Goal: Task Accomplishment & Management: Manage account settings

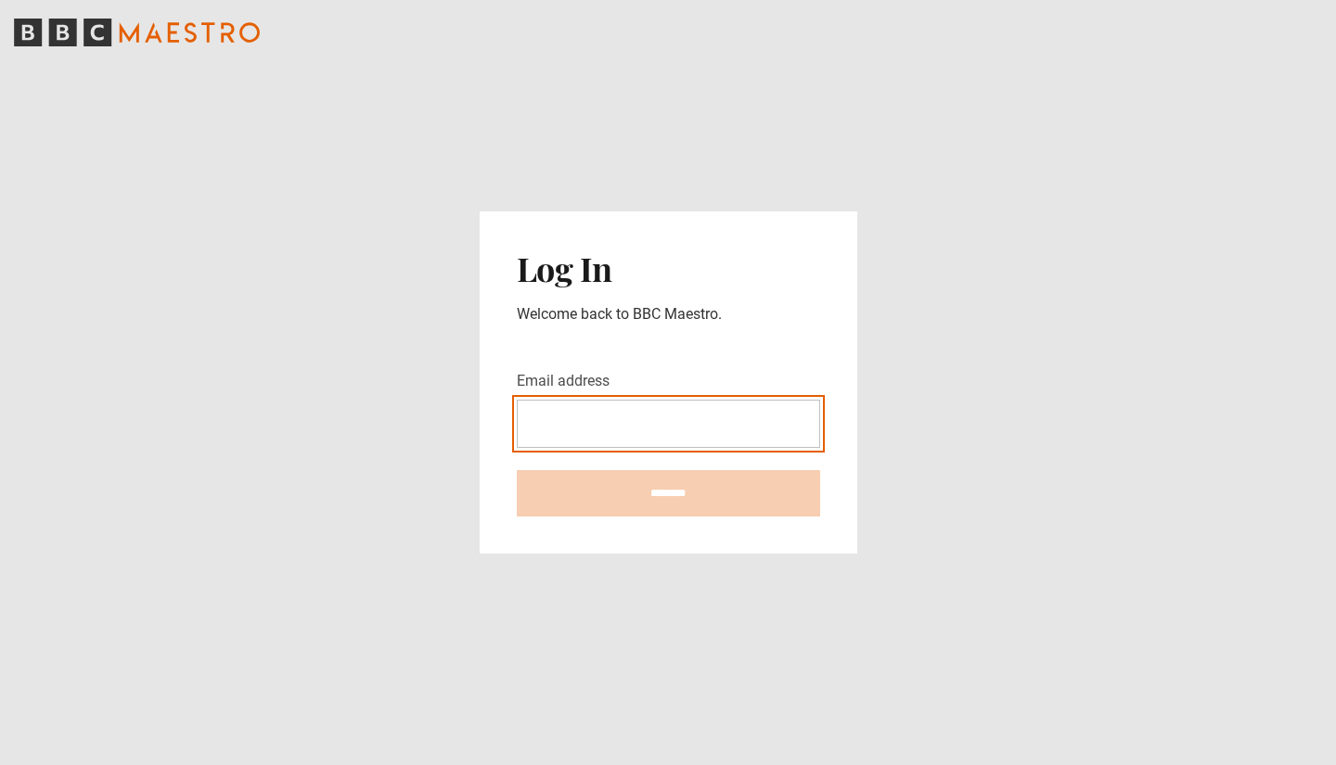
type input "**********"
click at [668, 493] on input "********" at bounding box center [668, 493] width 303 height 46
type input "**********"
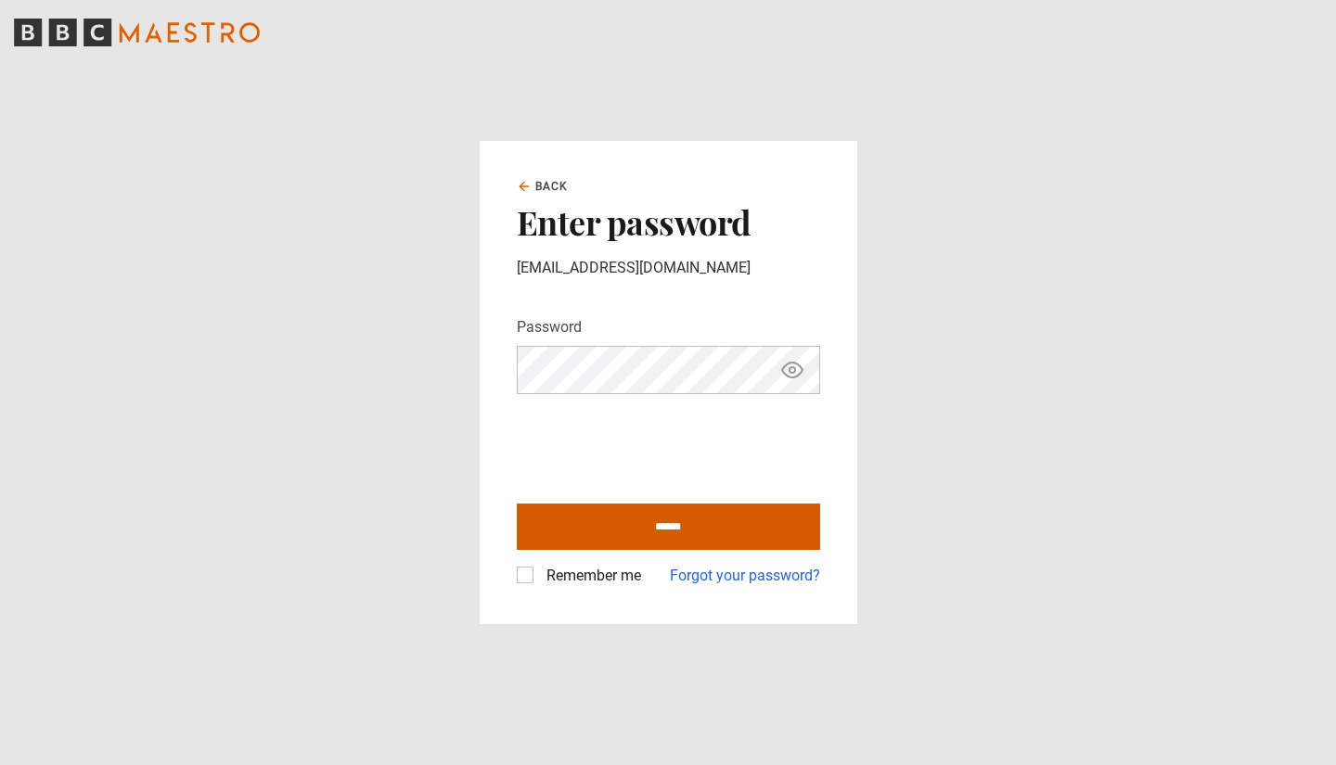
click at [636, 521] on input "******" at bounding box center [668, 527] width 303 height 46
type input "**********"
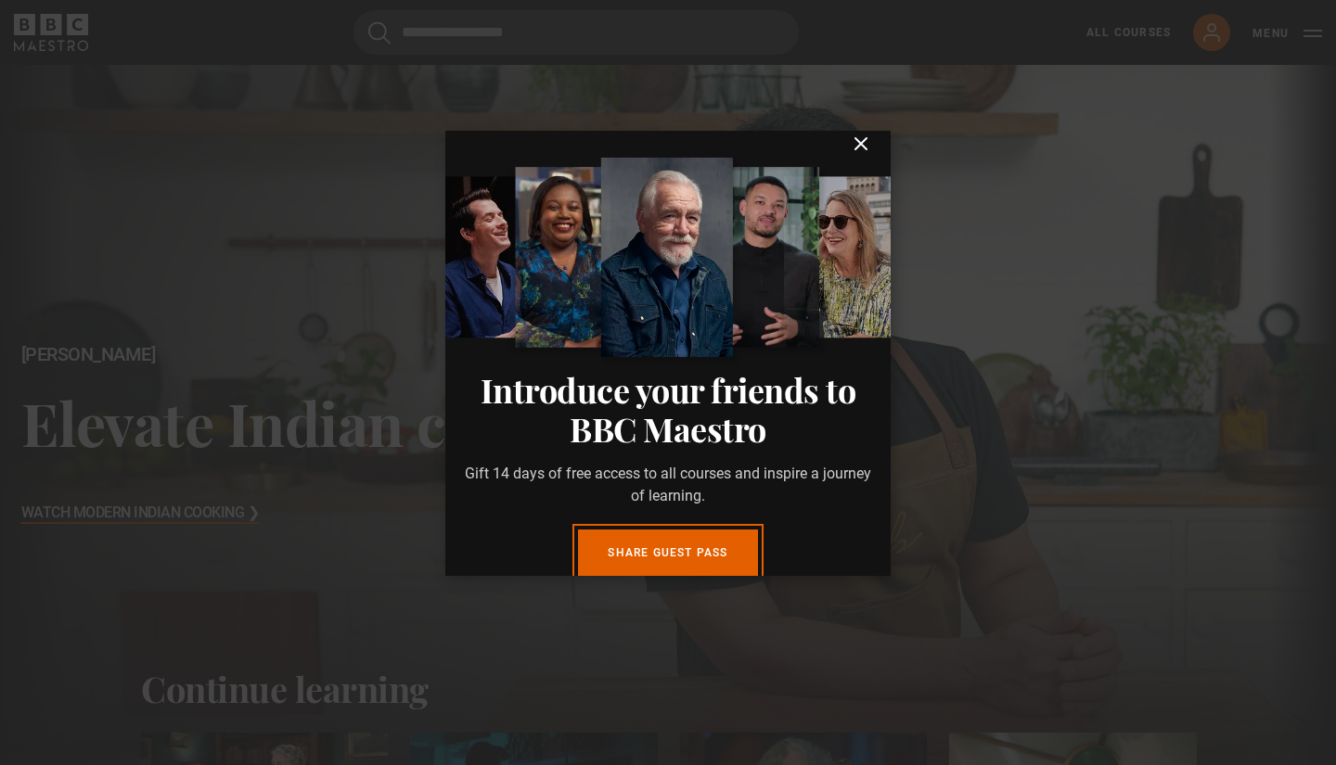
scroll to position [11, 0]
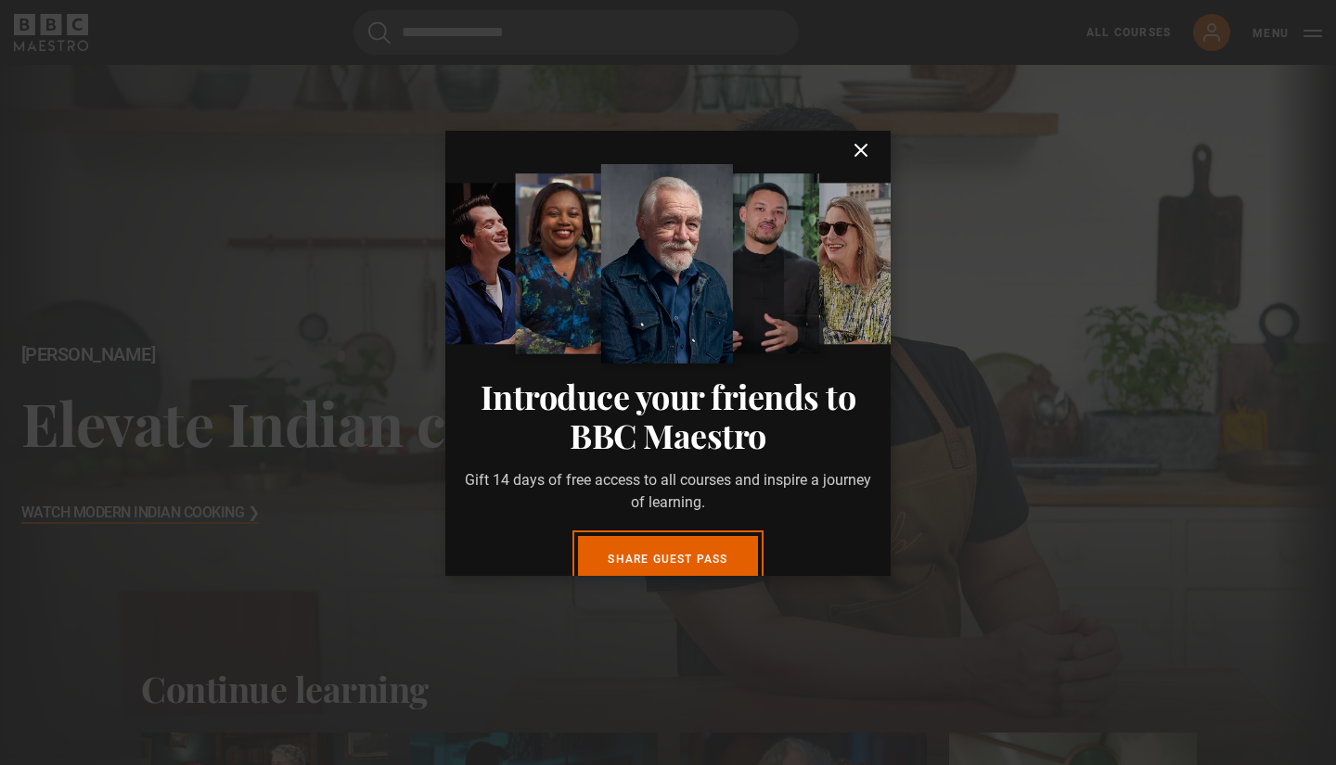
click at [855, 149] on icon "submit" at bounding box center [860, 150] width 11 height 11
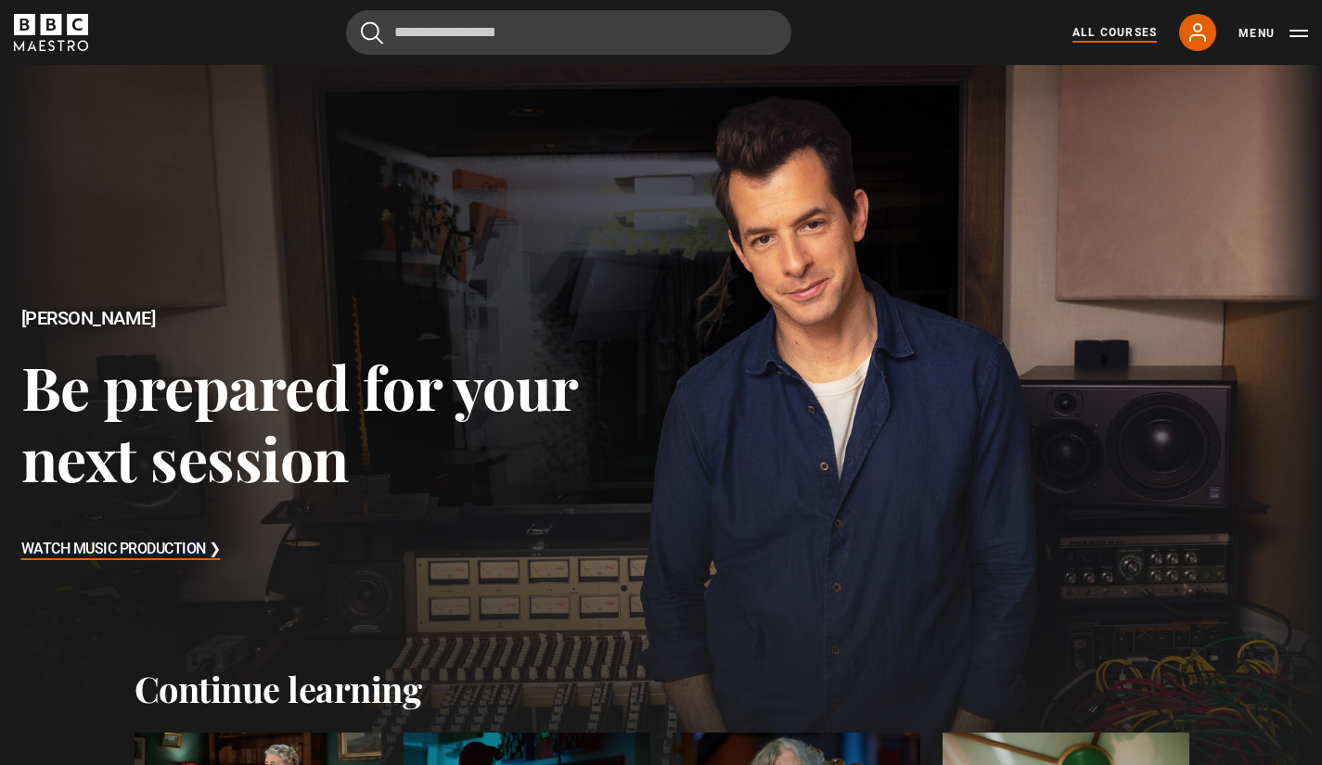
click at [1129, 38] on link "All Courses" at bounding box center [1115, 32] width 84 height 17
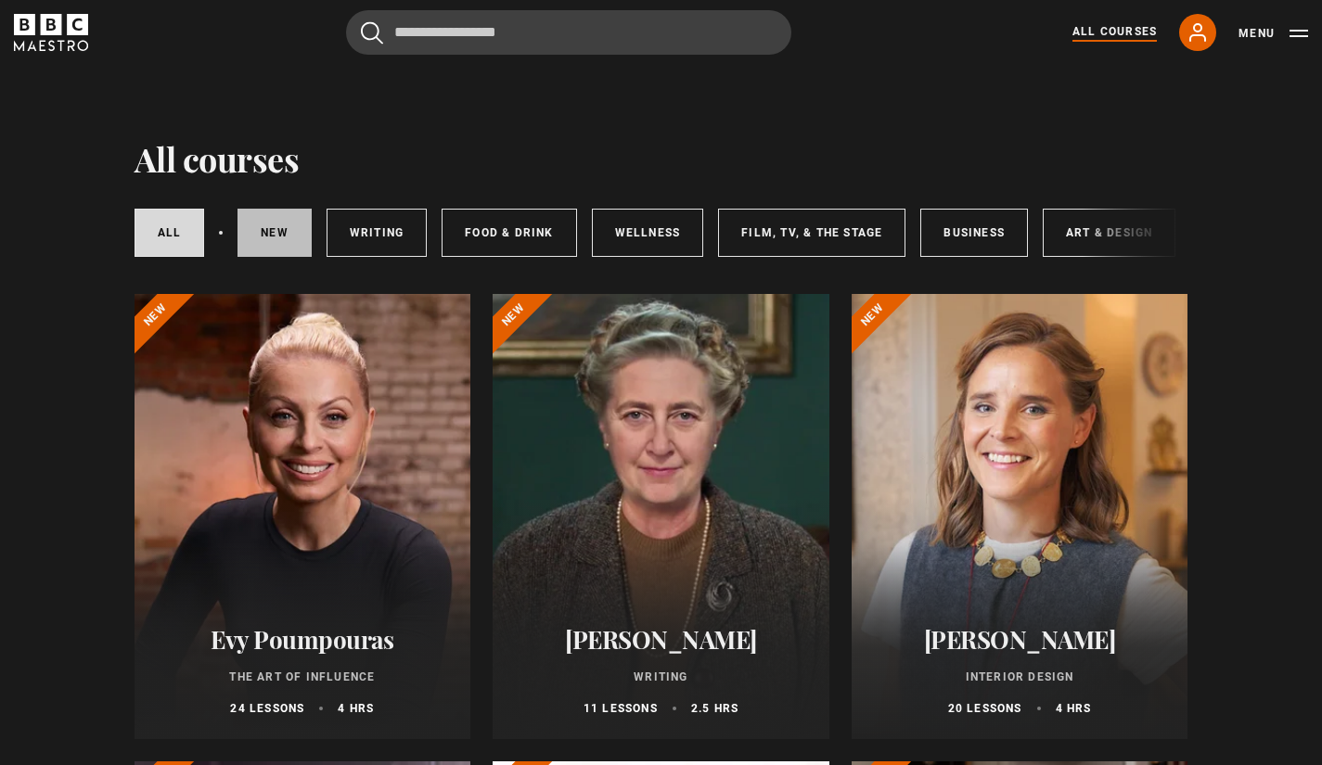
click at [274, 238] on link "New courses" at bounding box center [275, 233] width 74 height 48
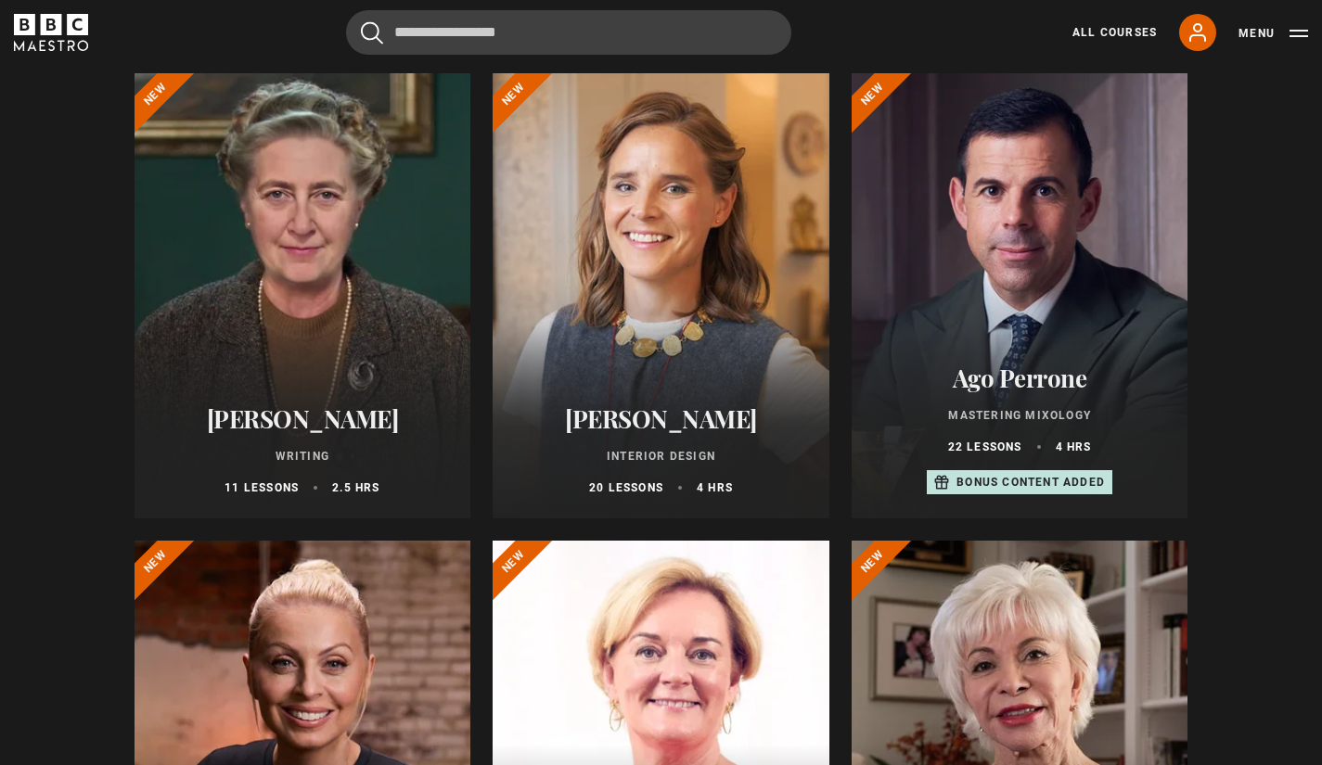
scroll to position [146, 0]
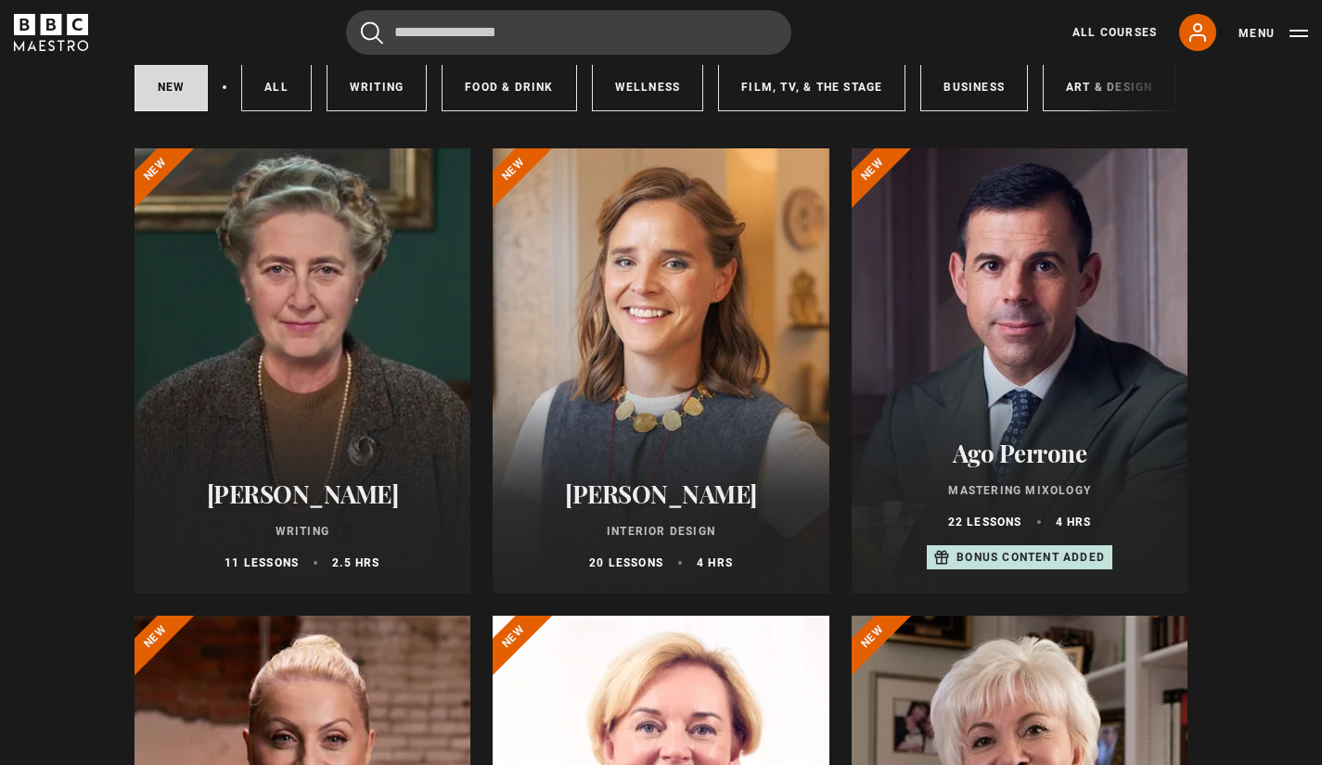
click at [244, 302] on div at bounding box center [303, 370] width 337 height 445
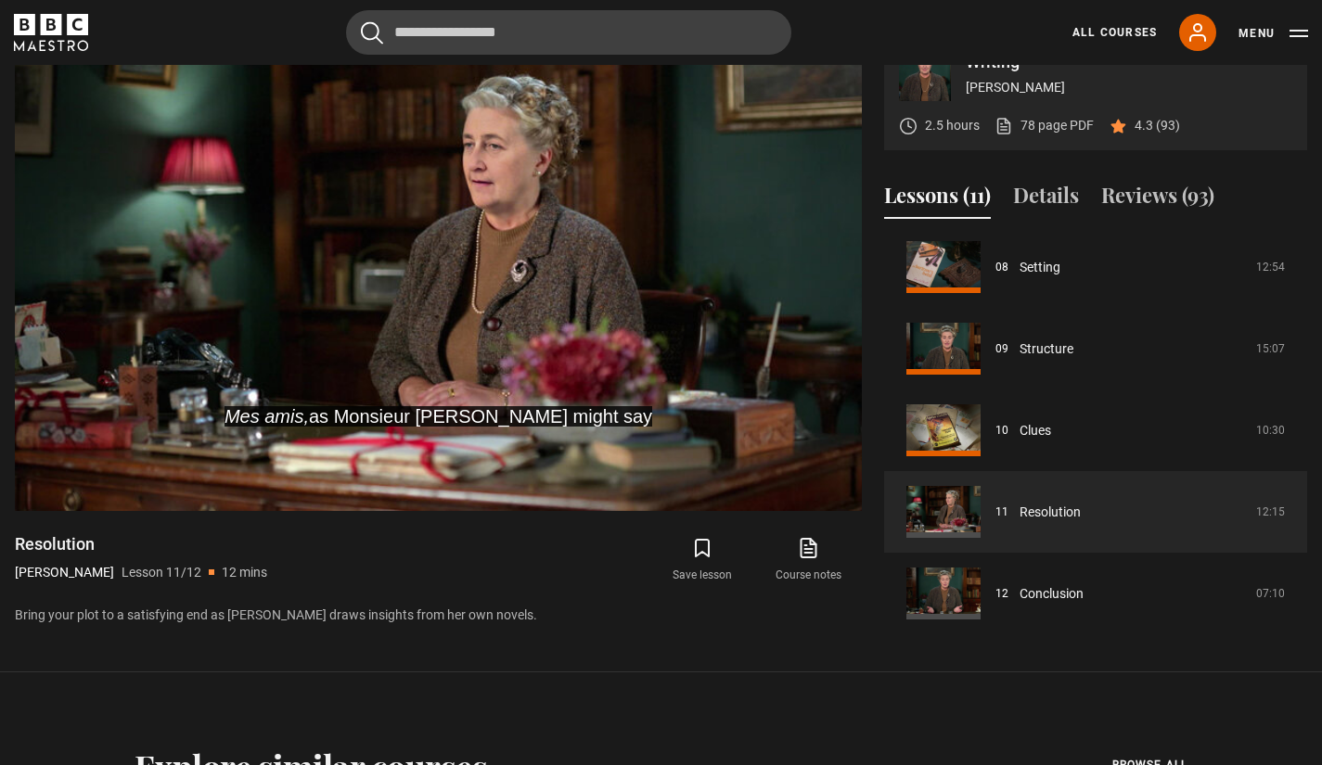
scroll to position [885, 0]
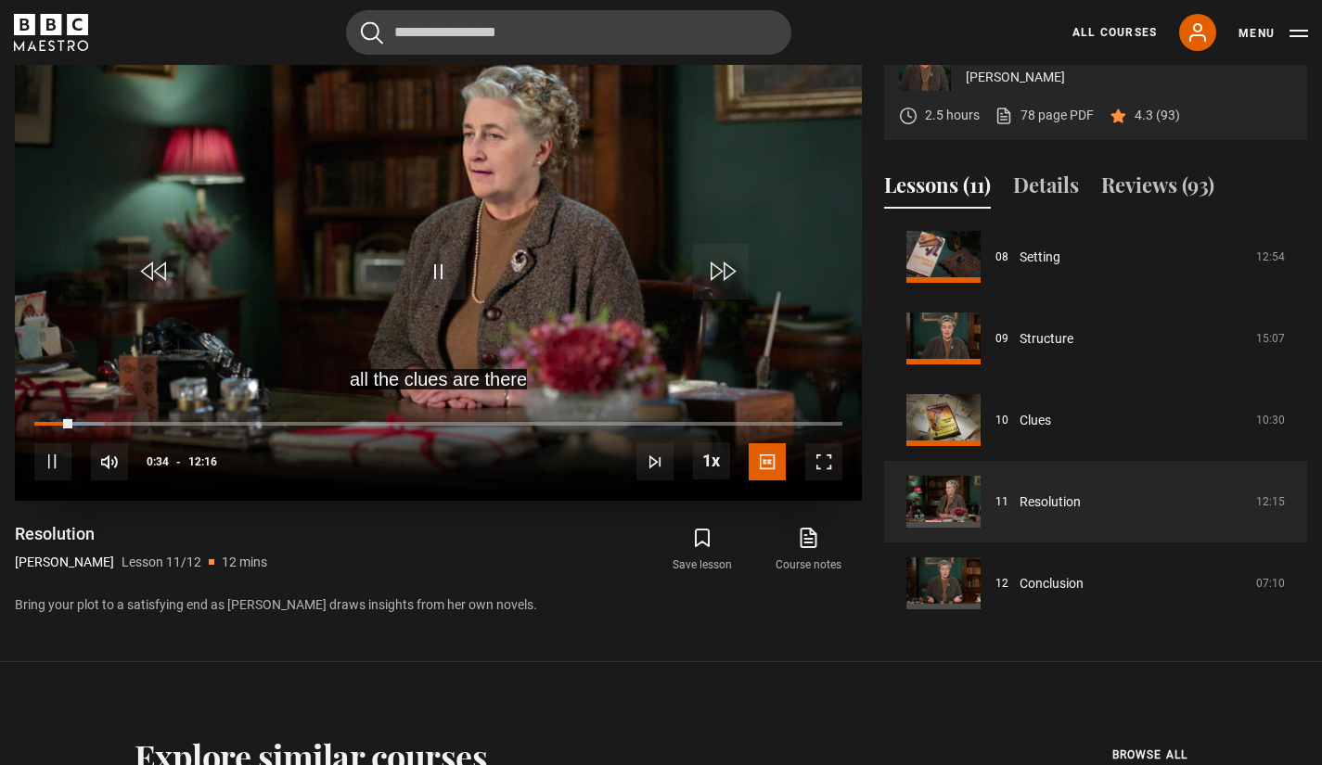
click at [441, 258] on span "Video Player" at bounding box center [438, 272] width 56 height 56
click at [1047, 167] on div "Lessons (11) Details Reviews (93) Course trailer 01 Prologue 10:27 02 Introduct…" at bounding box center [1095, 389] width 423 height 469
click at [1049, 193] on button "Details" at bounding box center [1046, 189] width 66 height 39
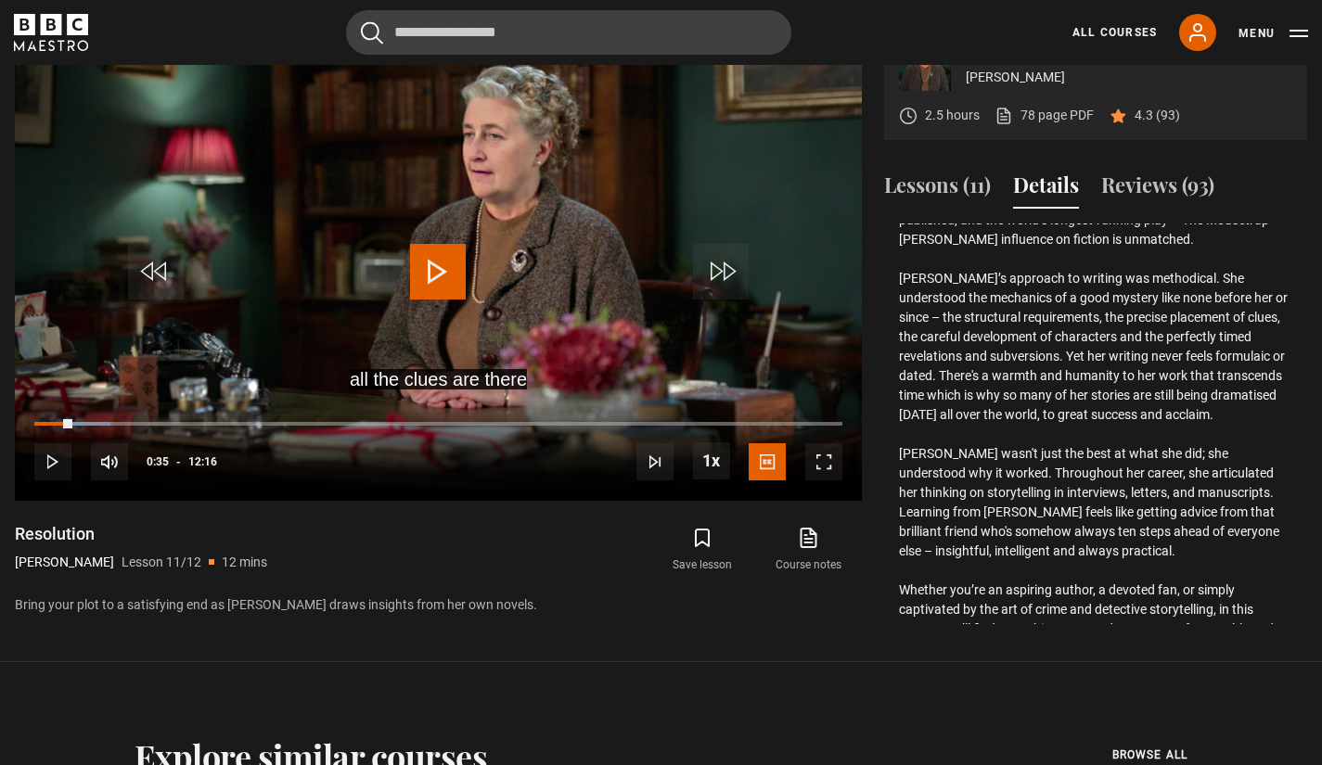
scroll to position [726, 0]
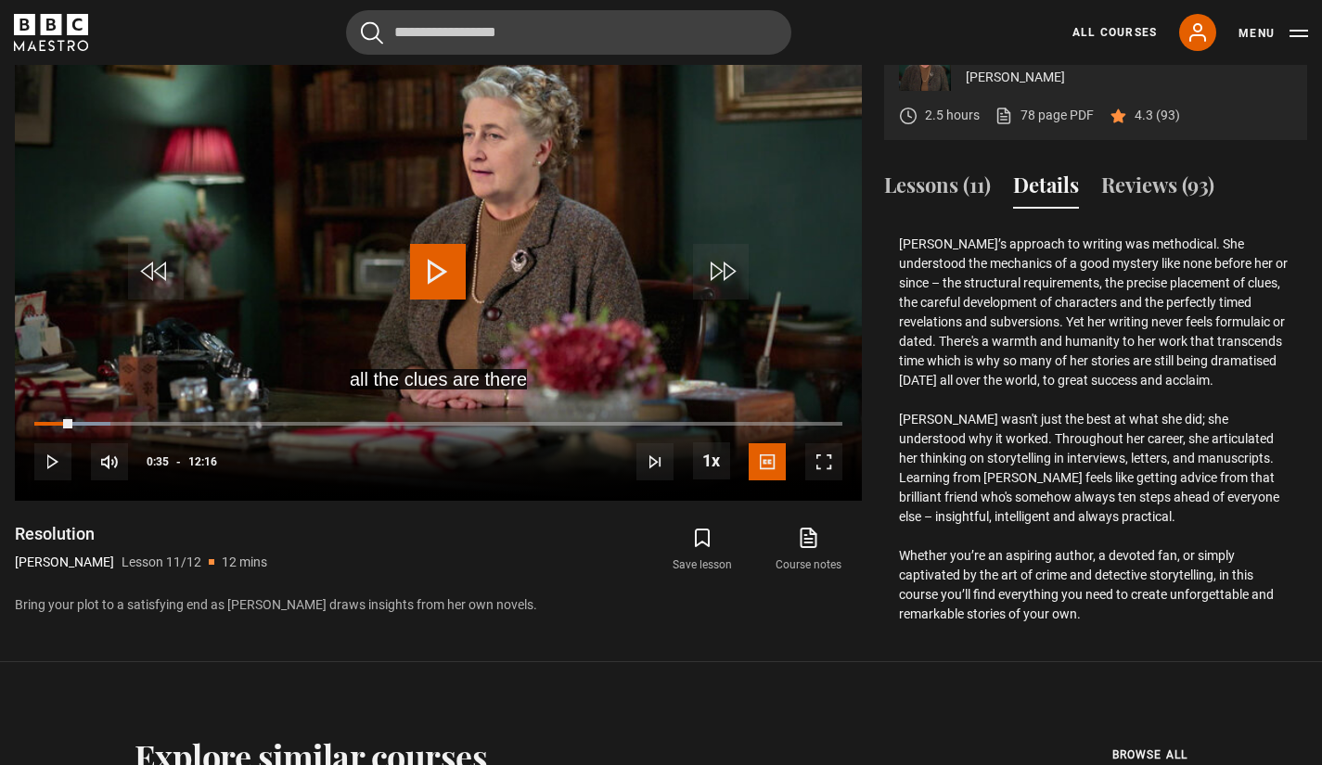
click at [43, 49] on icon "BBC Maestro" at bounding box center [51, 32] width 74 height 37
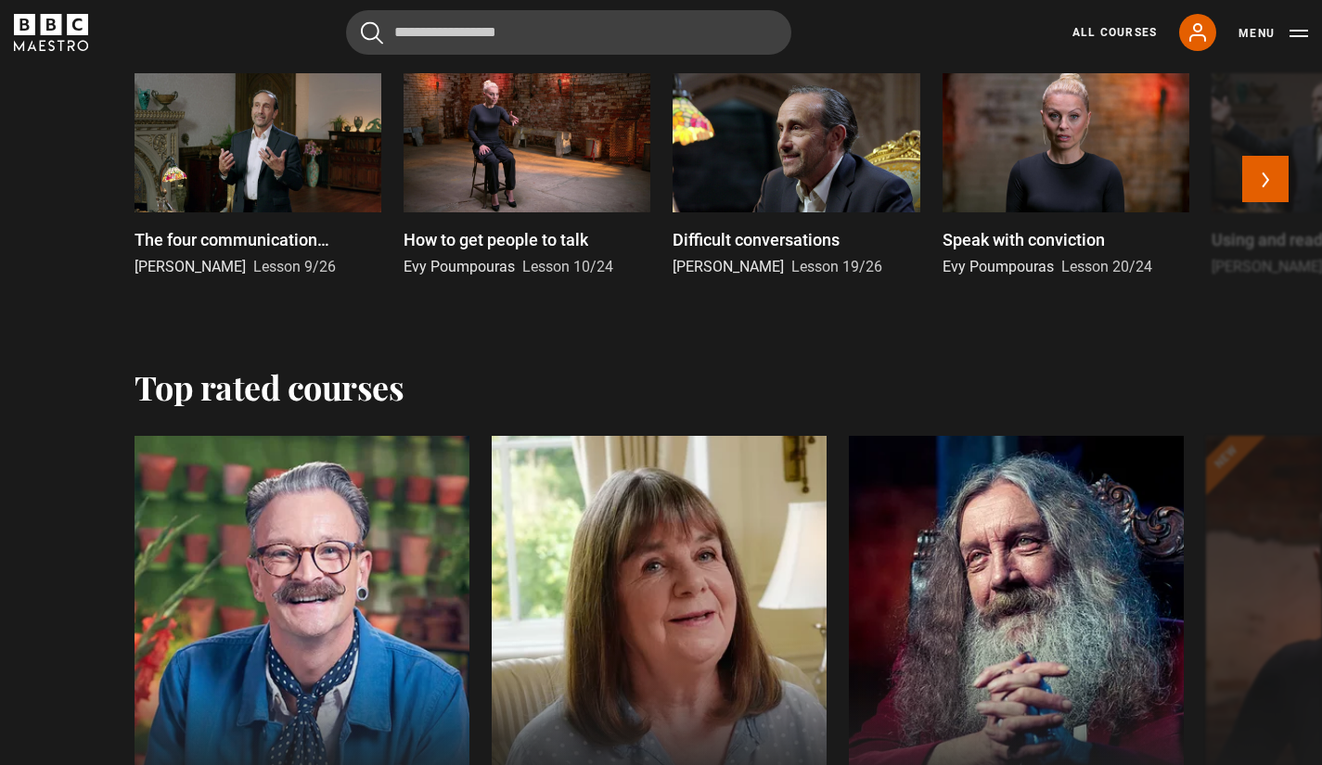
scroll to position [2700, 0]
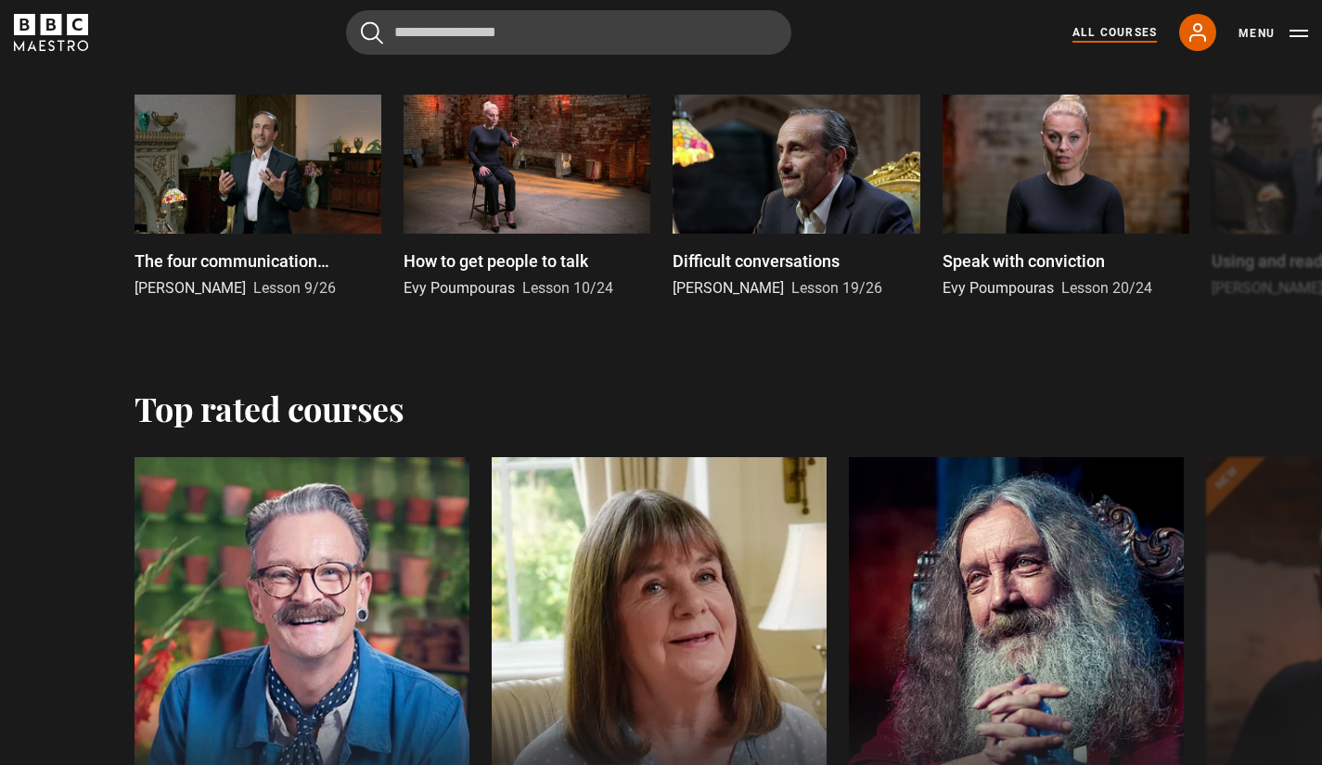
click at [1122, 28] on link "All Courses" at bounding box center [1115, 32] width 84 height 17
click at [1196, 34] on icon at bounding box center [1197, 32] width 15 height 17
click at [1199, 23] on icon at bounding box center [1198, 32] width 22 height 22
click at [1072, 183] on div at bounding box center [1066, 164] width 247 height 139
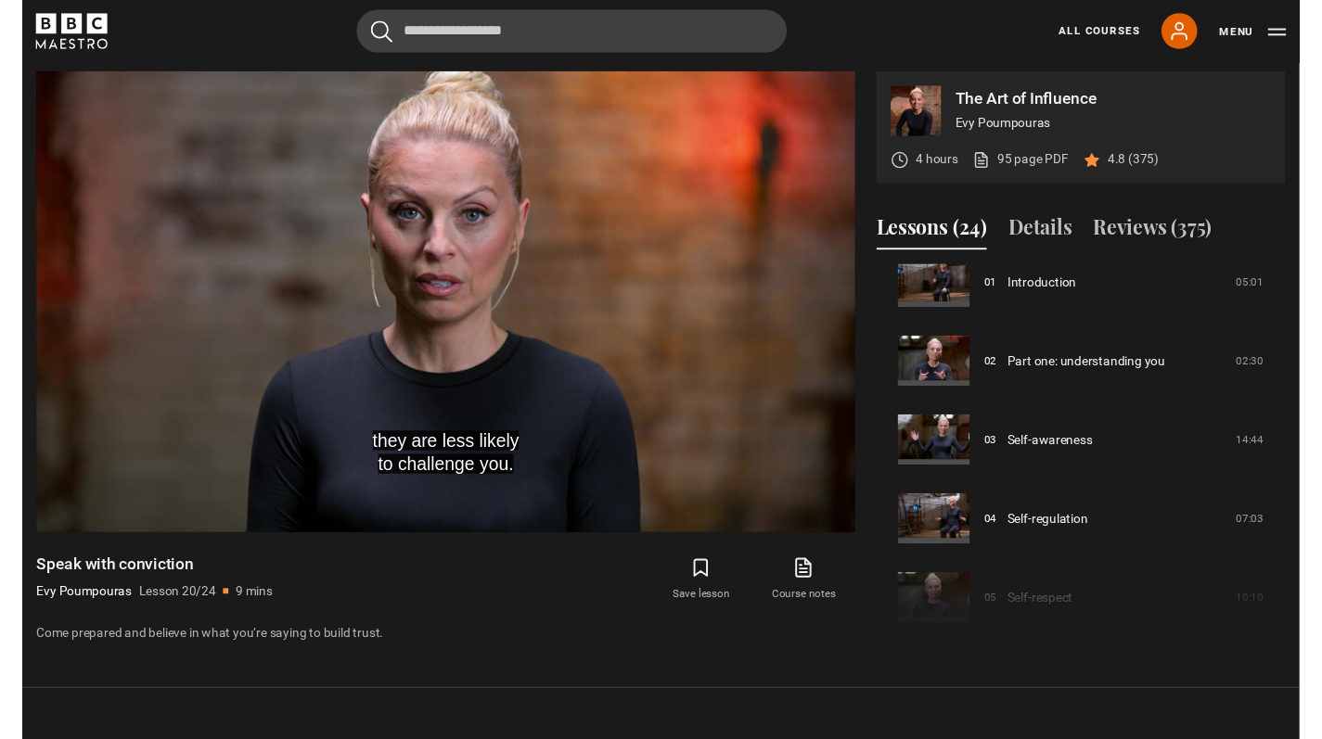
scroll to position [96, 0]
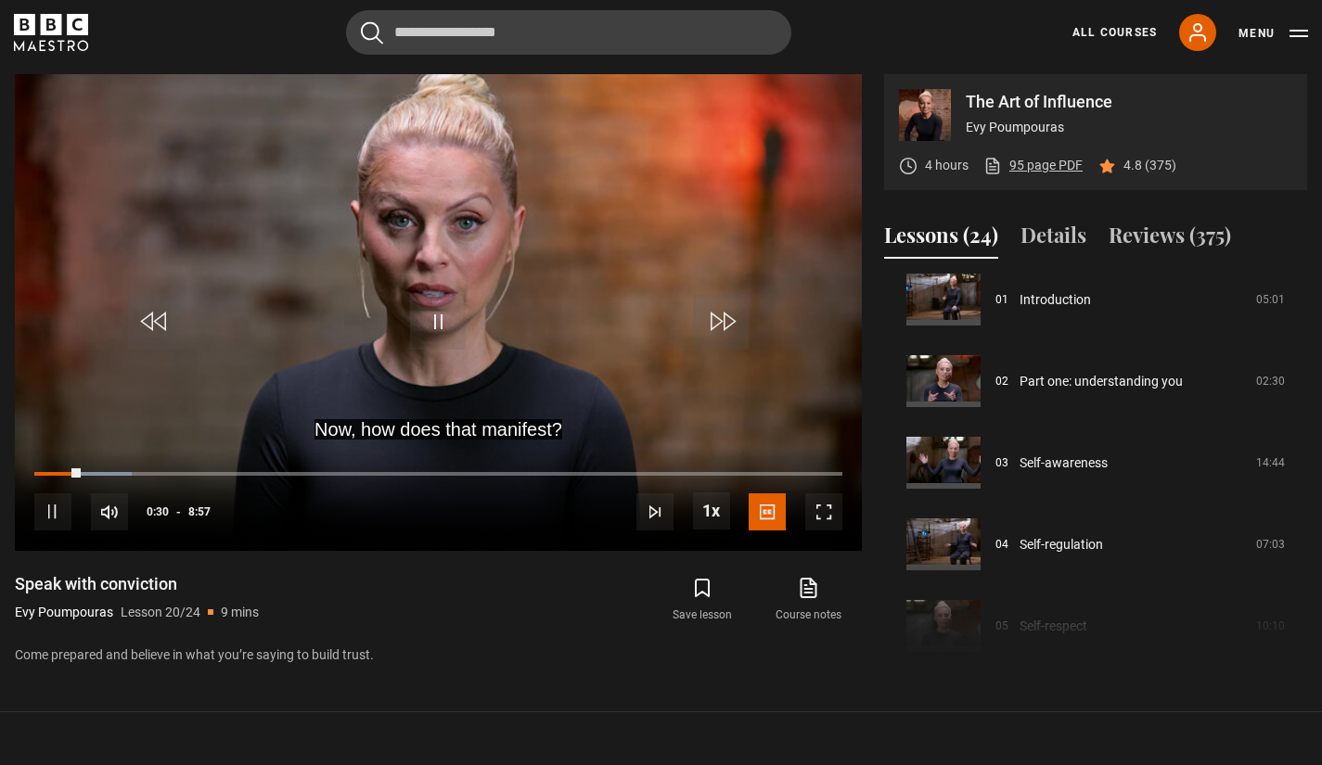
click at [1048, 166] on link "95 page PDF (opens in new tab)" at bounding box center [1032, 165] width 99 height 19
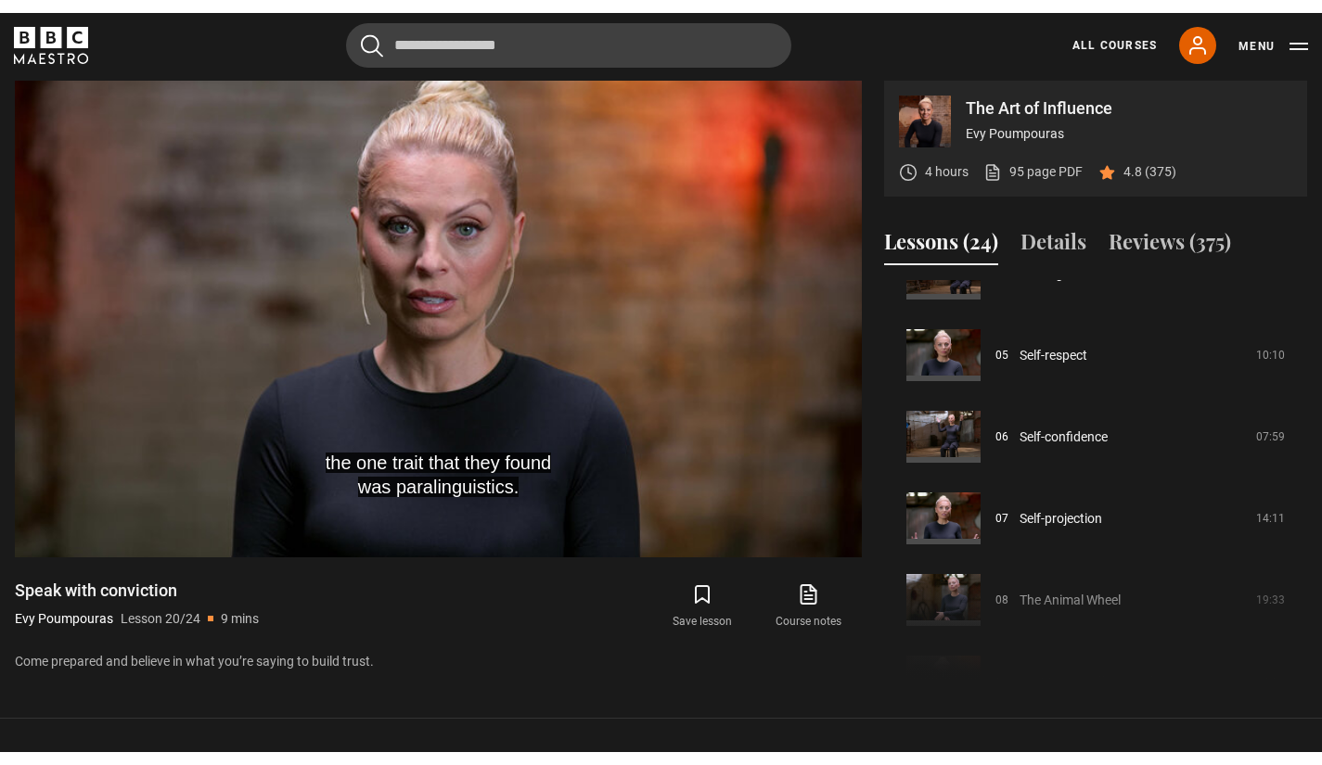
scroll to position [383, 0]
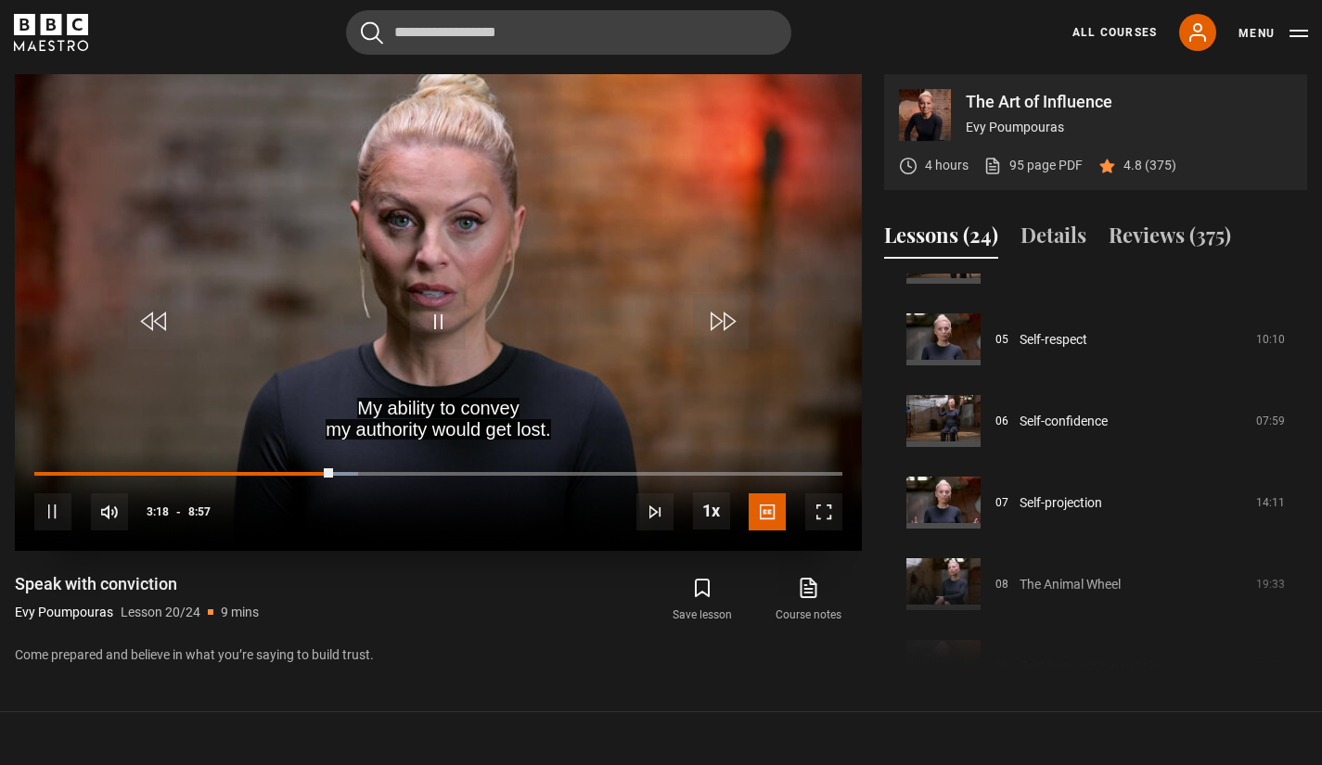
click at [456, 323] on span "Video Player" at bounding box center [438, 322] width 56 height 56
drag, startPoint x: 1307, startPoint y: 370, endPoint x: 1317, endPoint y: 343, distance: 28.5
click at [1317, 343] on html "Skip to main content Cancel Courses Previous courses Next courses Agatha Christ…" at bounding box center [661, 599] width 1322 height 2748
click at [474, 268] on video "Video Player" at bounding box center [438, 312] width 847 height 477
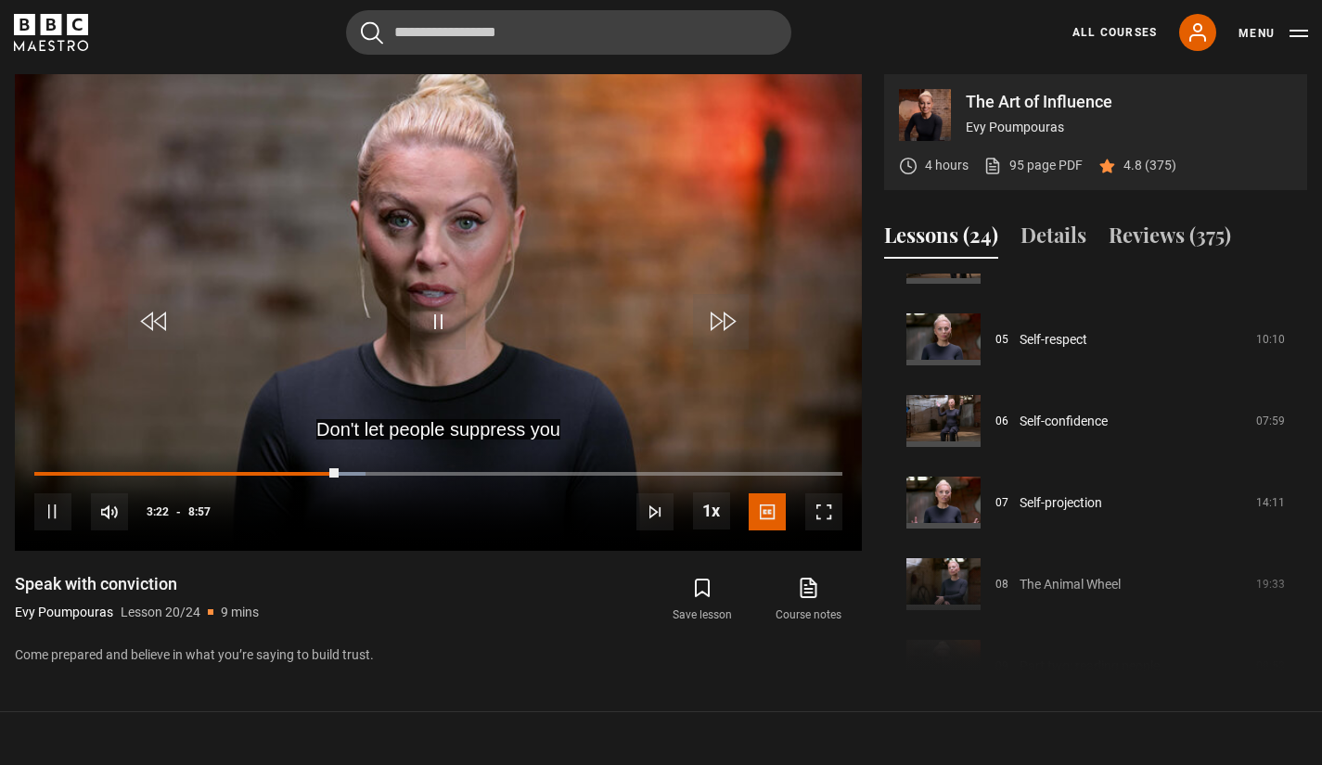
click at [696, 590] on icon "submit" at bounding box center [702, 588] width 22 height 22
click at [696, 590] on icon "submit" at bounding box center [702, 588] width 13 height 17
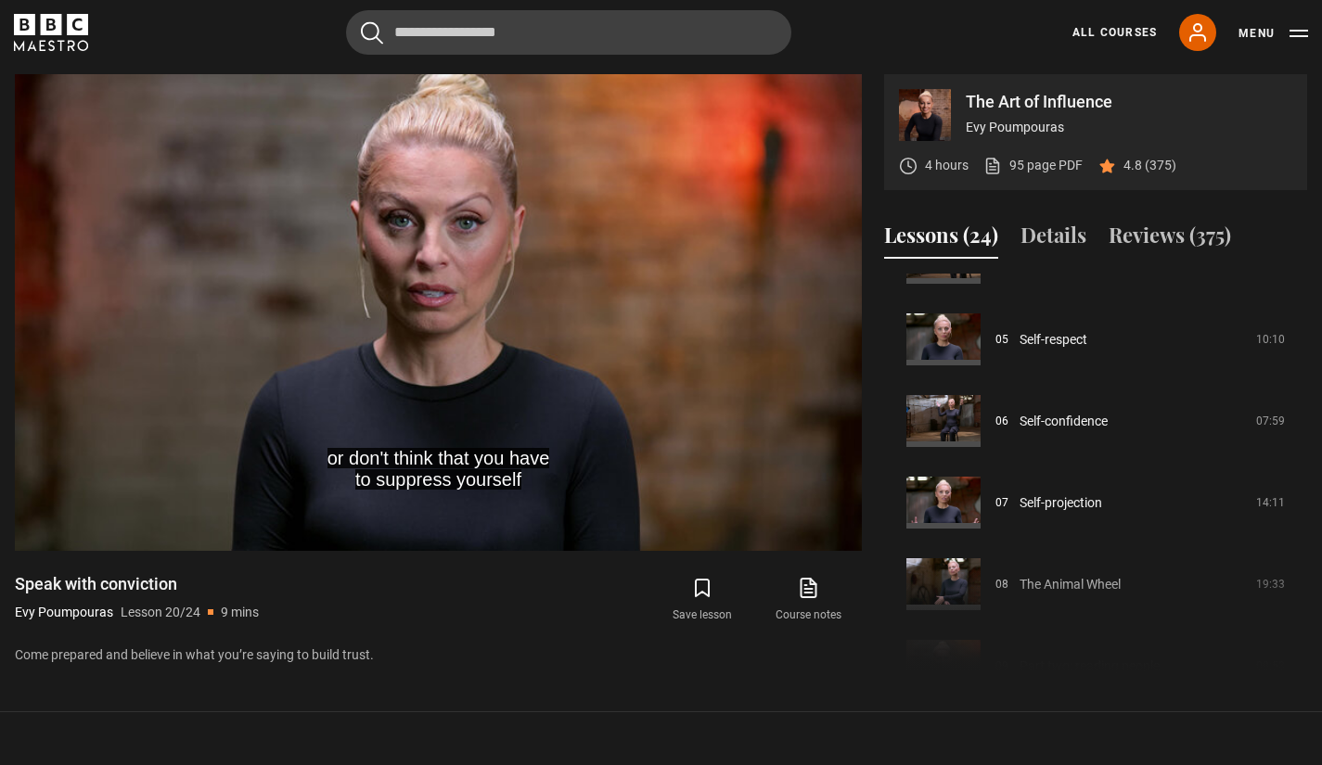
click at [1030, 689] on section "The Art of Influence Evy Poumpouras 4 hours 95 page PDF (opens in new tab) 4.8 …" at bounding box center [661, 356] width 1322 height 713
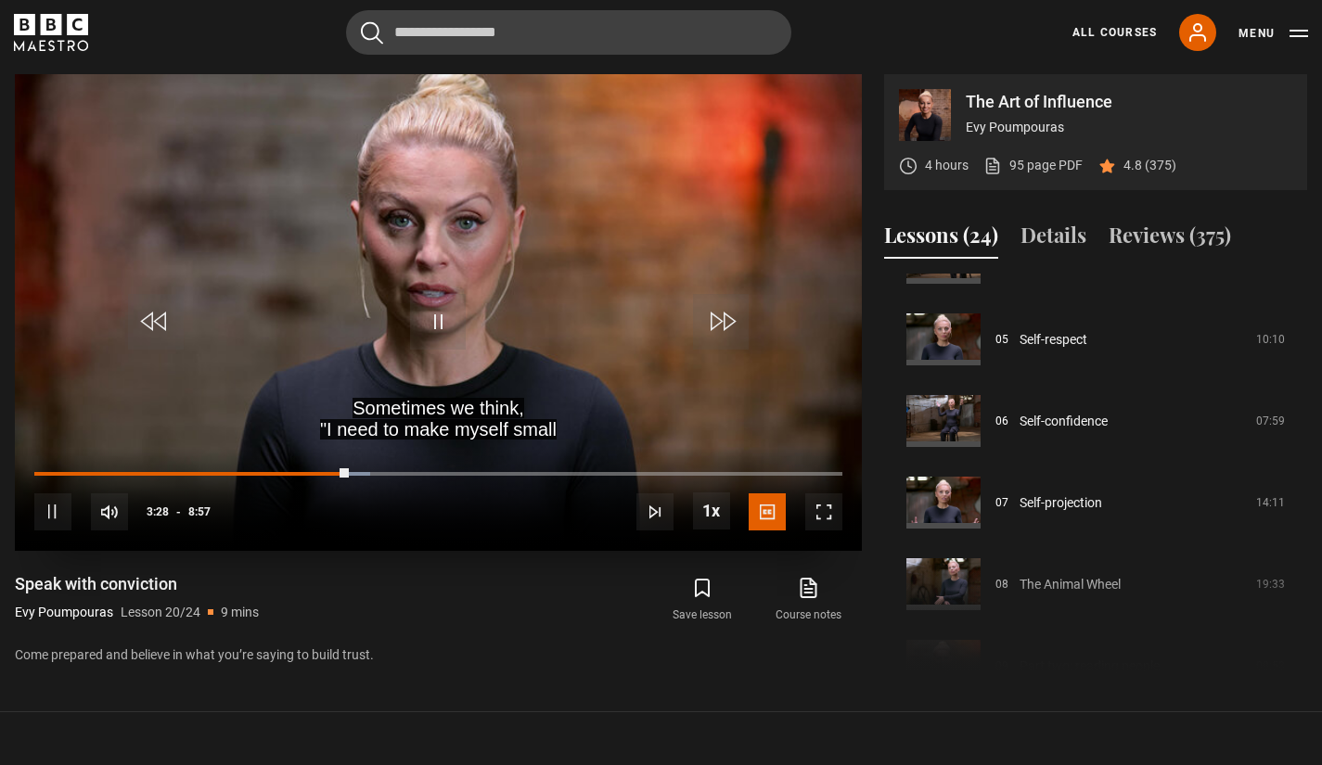
click at [823, 517] on span "Video Player" at bounding box center [823, 512] width 37 height 37
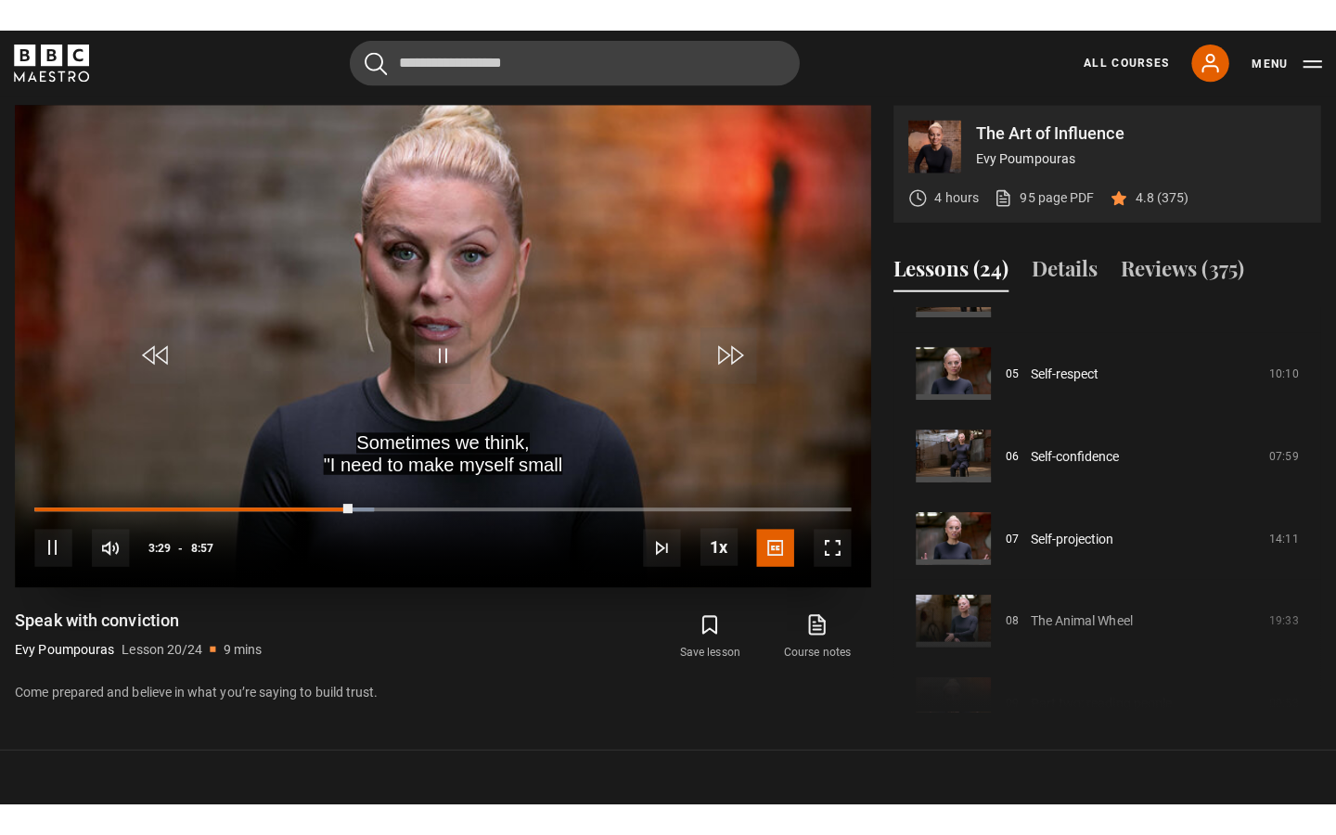
scroll to position [775, 0]
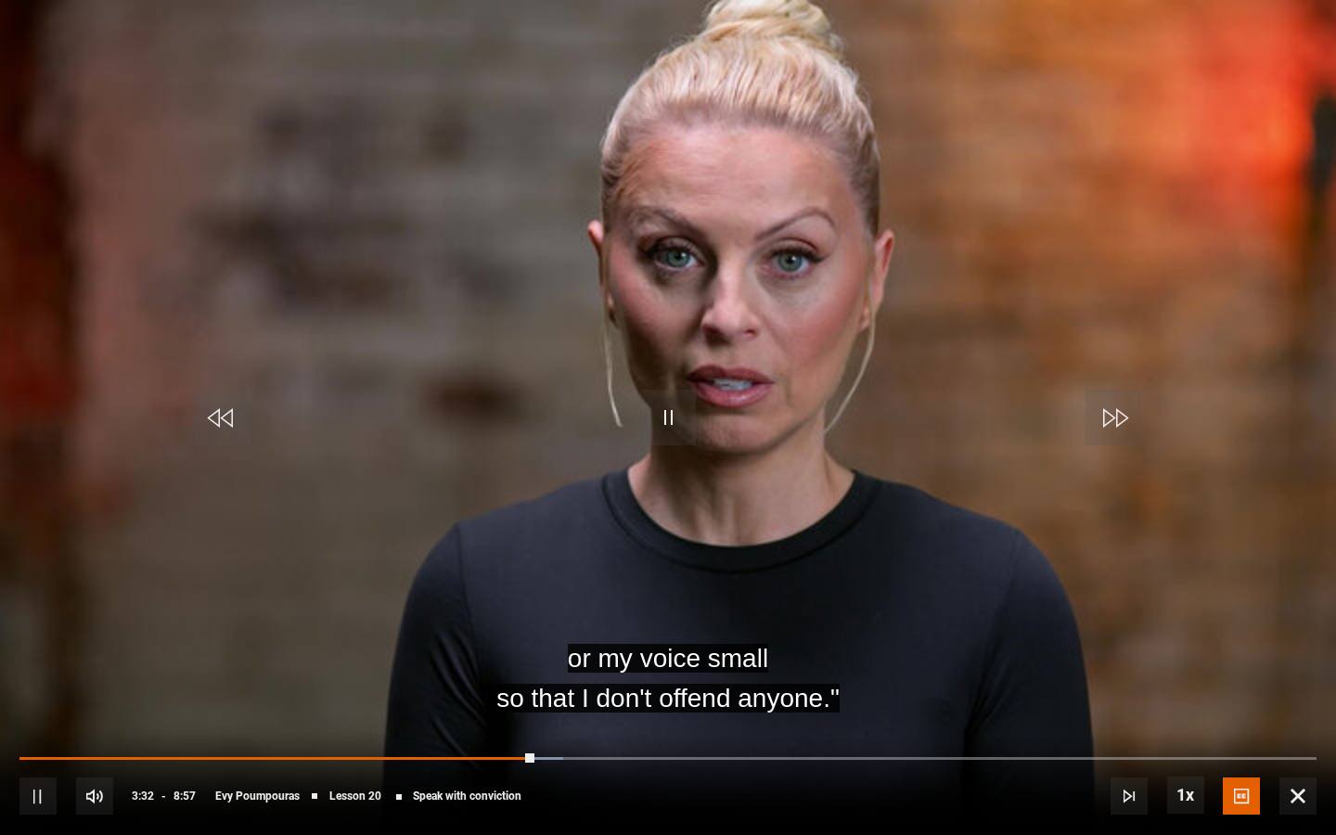
click at [831, 241] on video "Video Player" at bounding box center [668, 417] width 1336 height 835
click at [37, 765] on span "Video Player" at bounding box center [37, 796] width 37 height 37
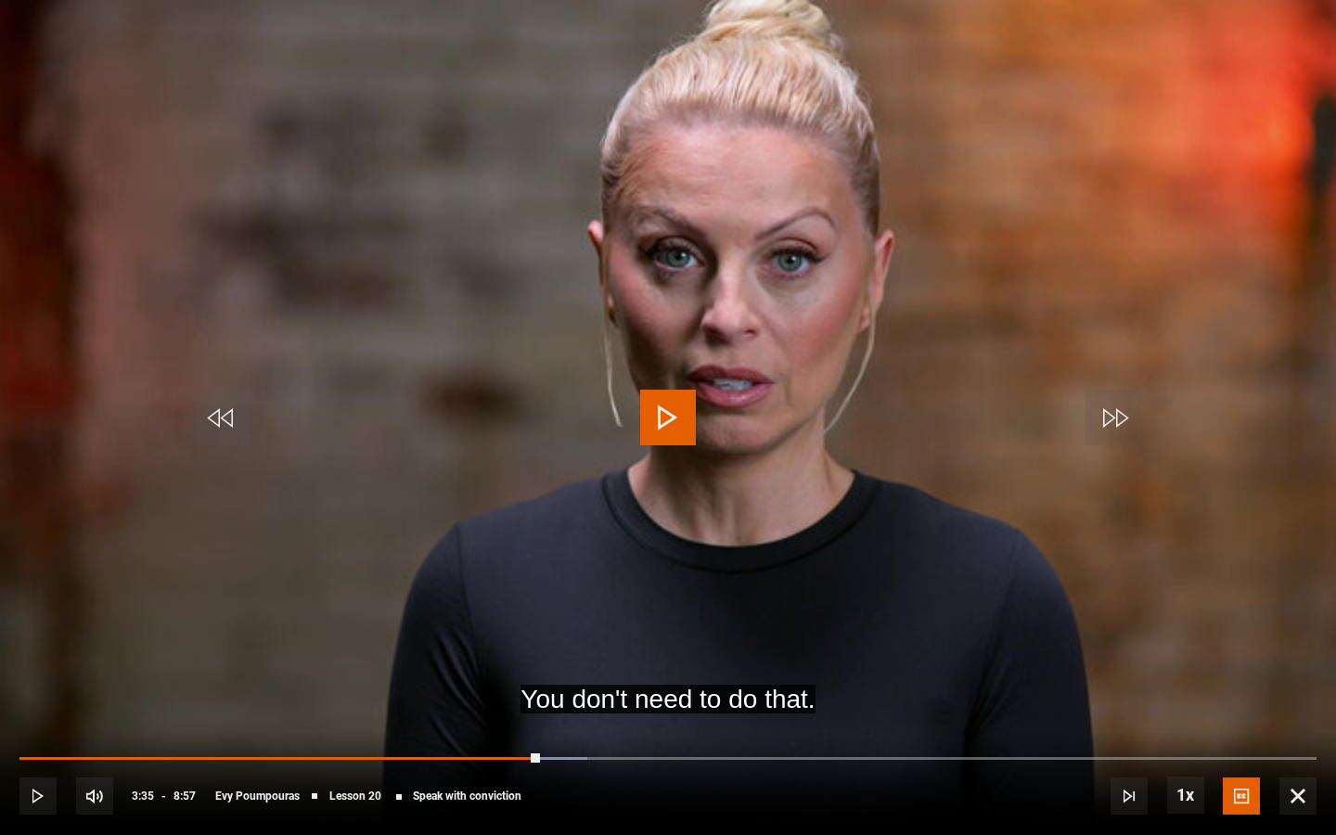
click at [1301, 765] on span "Video Player" at bounding box center [1297, 796] width 37 height 37
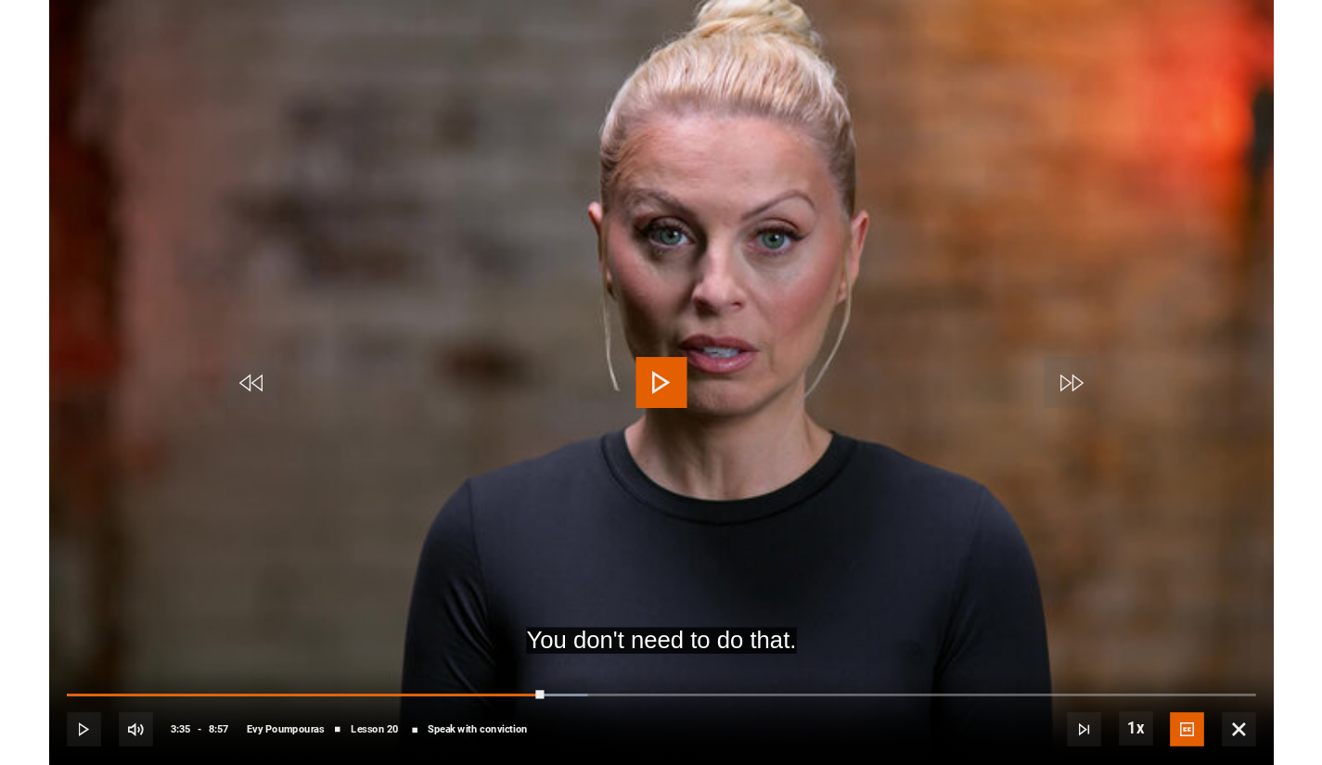
scroll to position [775, 7]
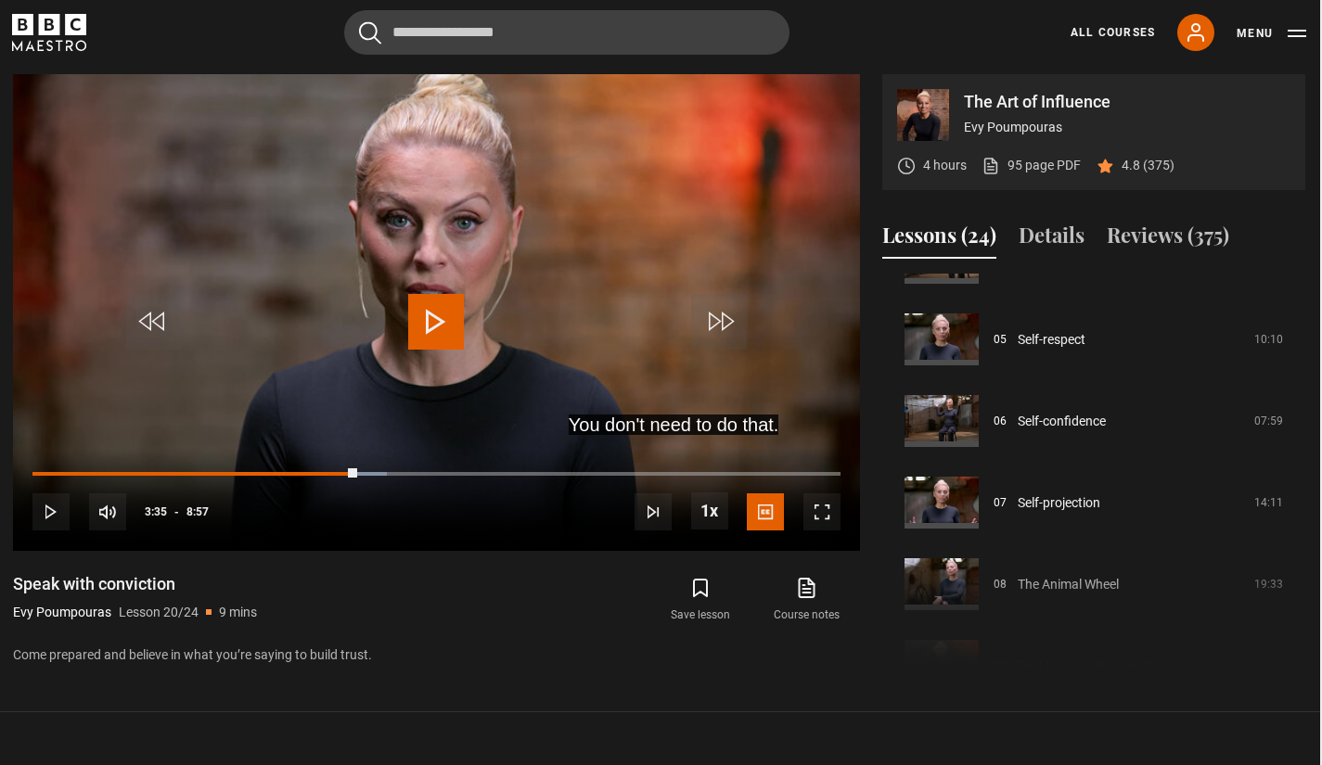
click at [1295, 33] on button "Menu" at bounding box center [1272, 33] width 70 height 19
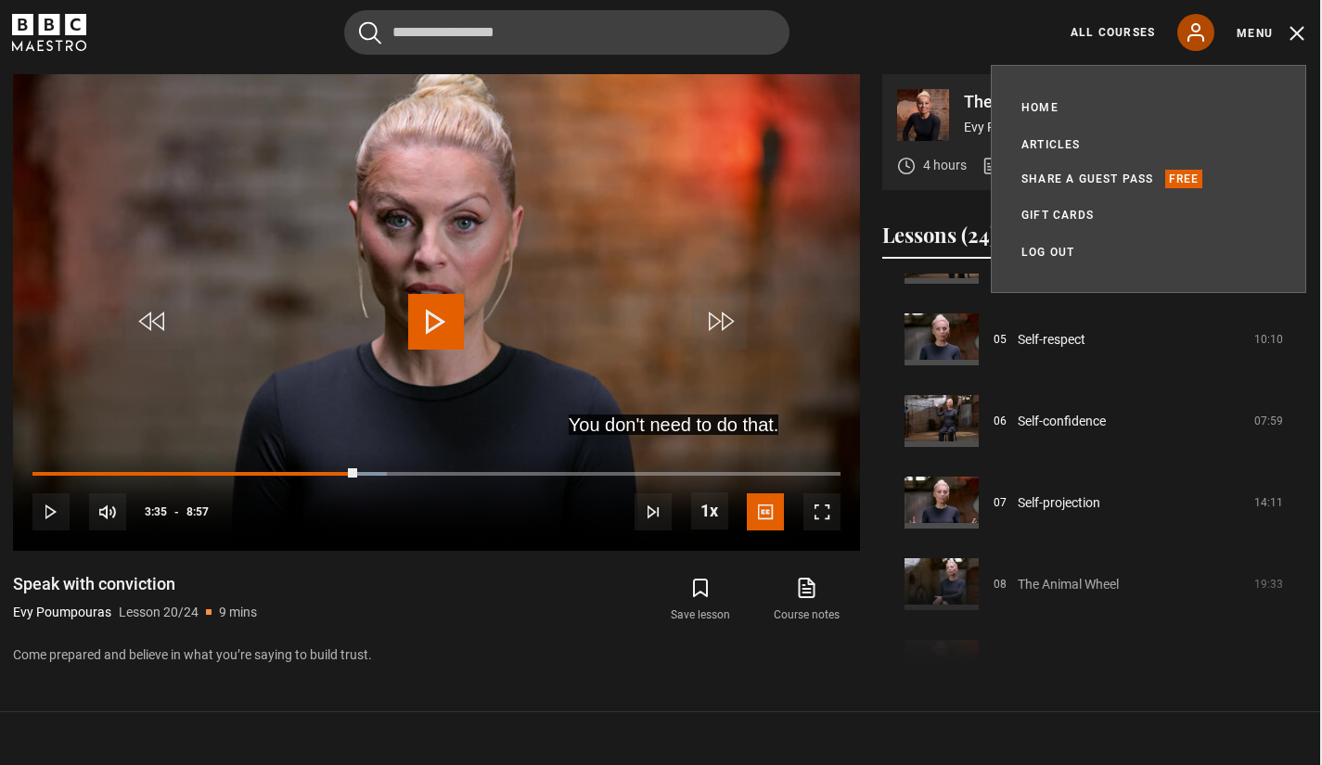
click at [1194, 37] on icon at bounding box center [1196, 32] width 22 height 22
click at [1033, 109] on link "Home" at bounding box center [1040, 107] width 37 height 19
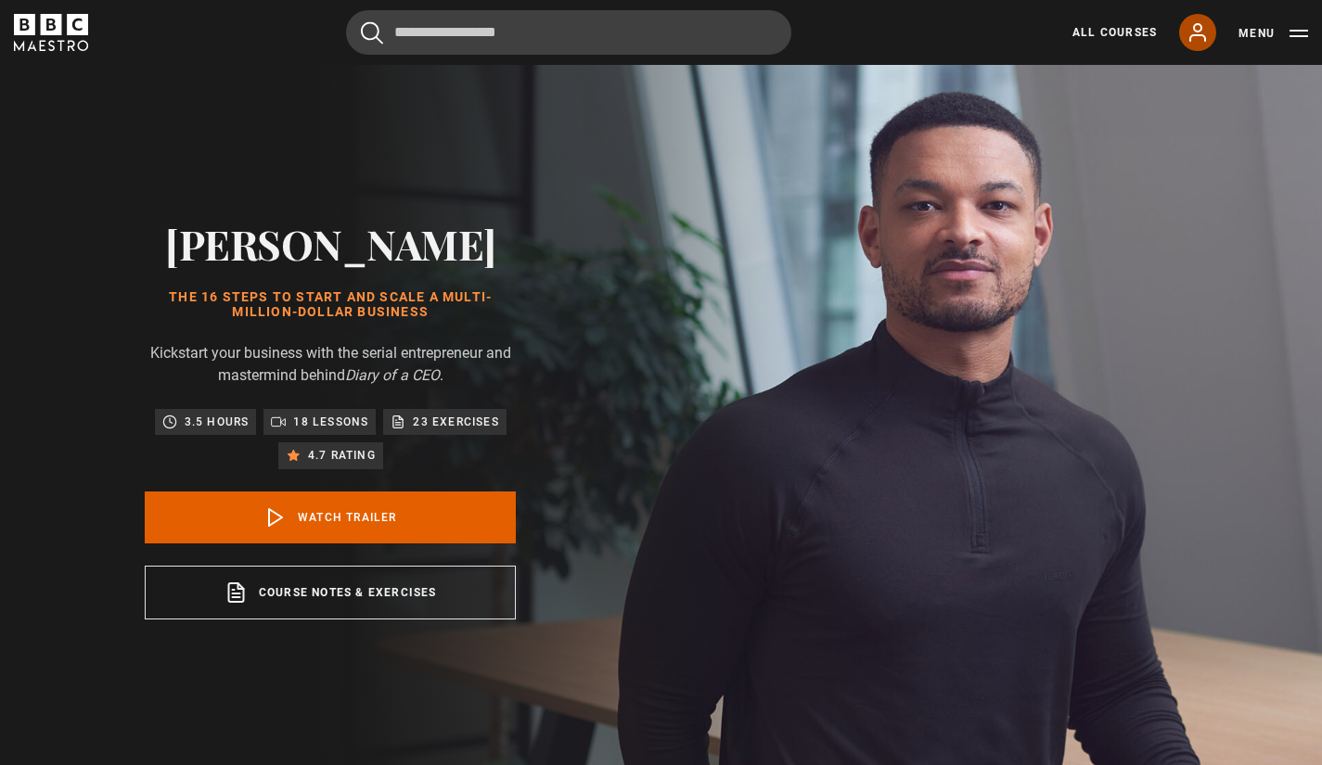
click at [1200, 34] on icon at bounding box center [1197, 32] width 15 height 17
click at [1200, 47] on link "My Account" at bounding box center [1197, 32] width 37 height 37
click at [1185, 3] on header "Cancel Courses Previous courses Next courses Agatha Christie Writing 12 Related…" at bounding box center [661, 32] width 1322 height 65
click at [1199, 31] on icon at bounding box center [1197, 32] width 15 height 17
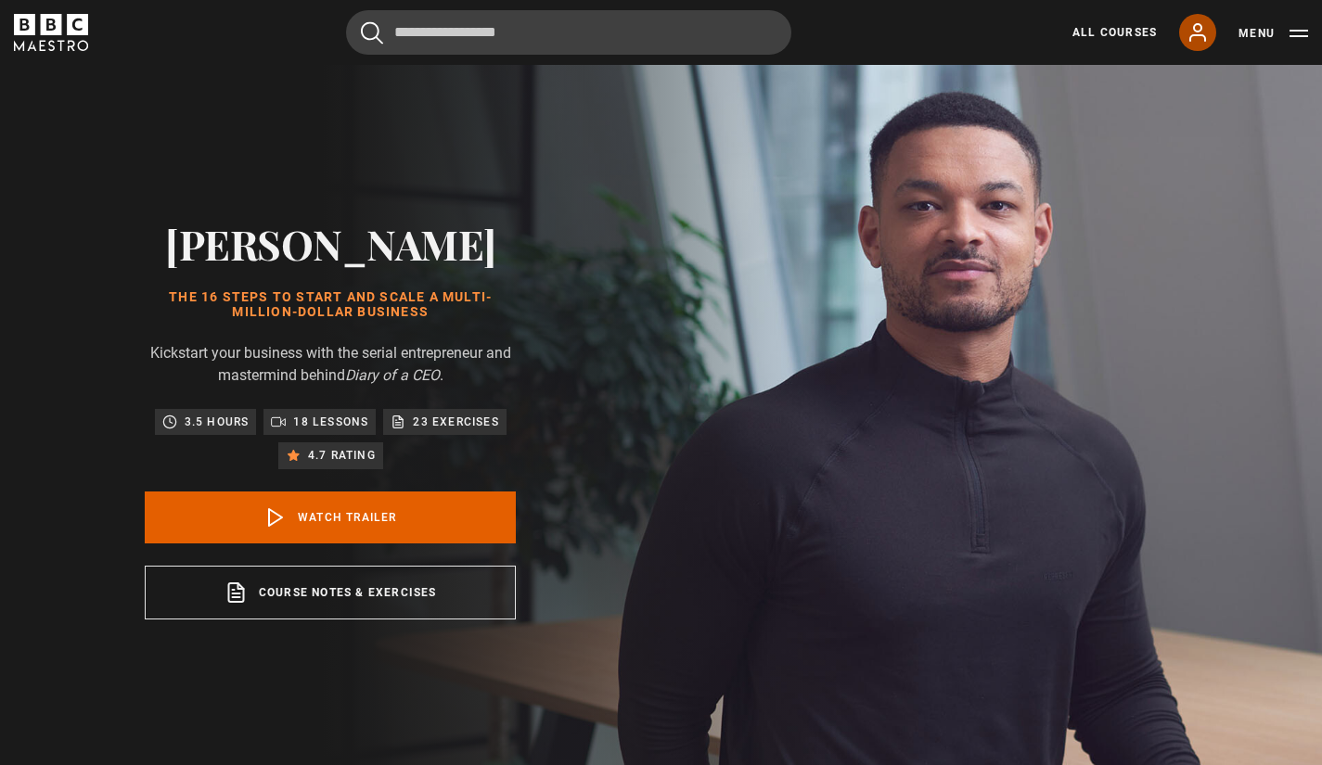
click at [1199, 31] on icon at bounding box center [1197, 32] width 15 height 17
click at [1294, 32] on button "Menu" at bounding box center [1274, 33] width 70 height 19
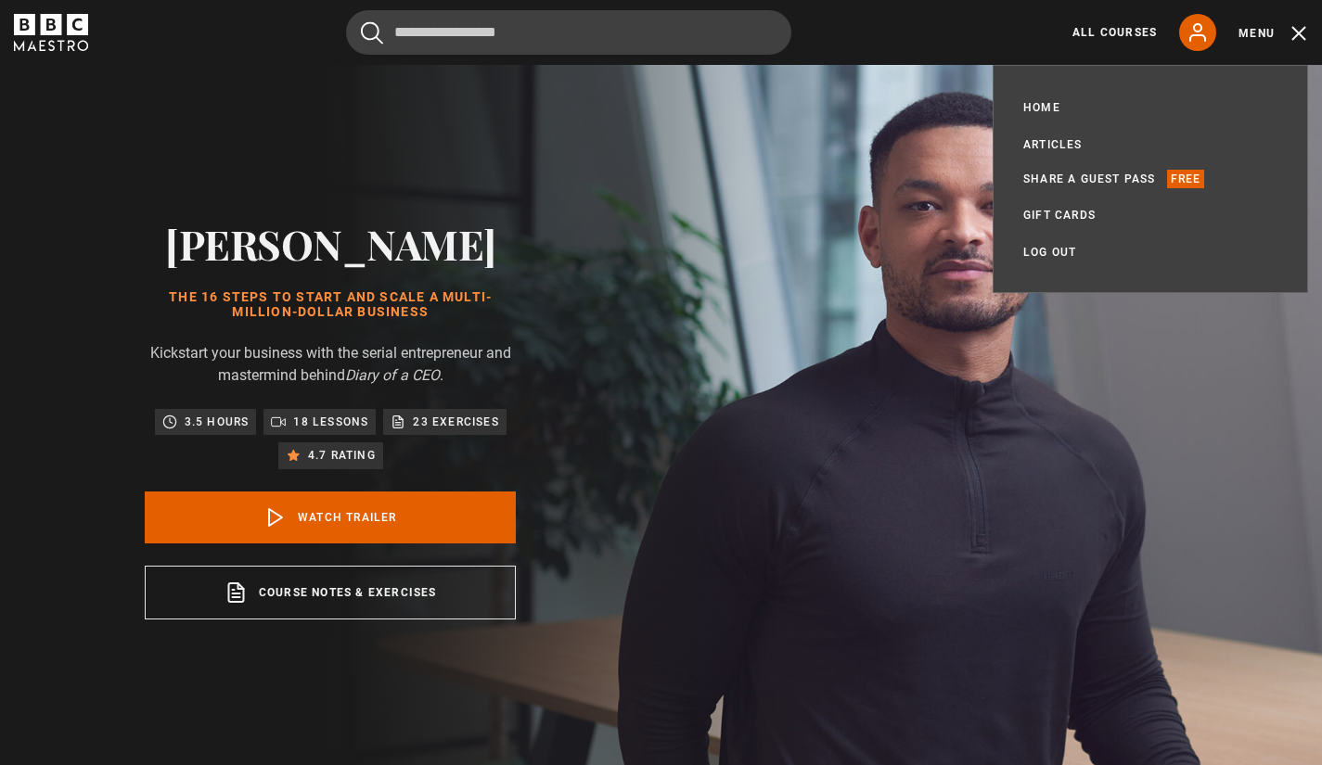
click at [1294, 32] on button "Menu" at bounding box center [1274, 33] width 70 height 19
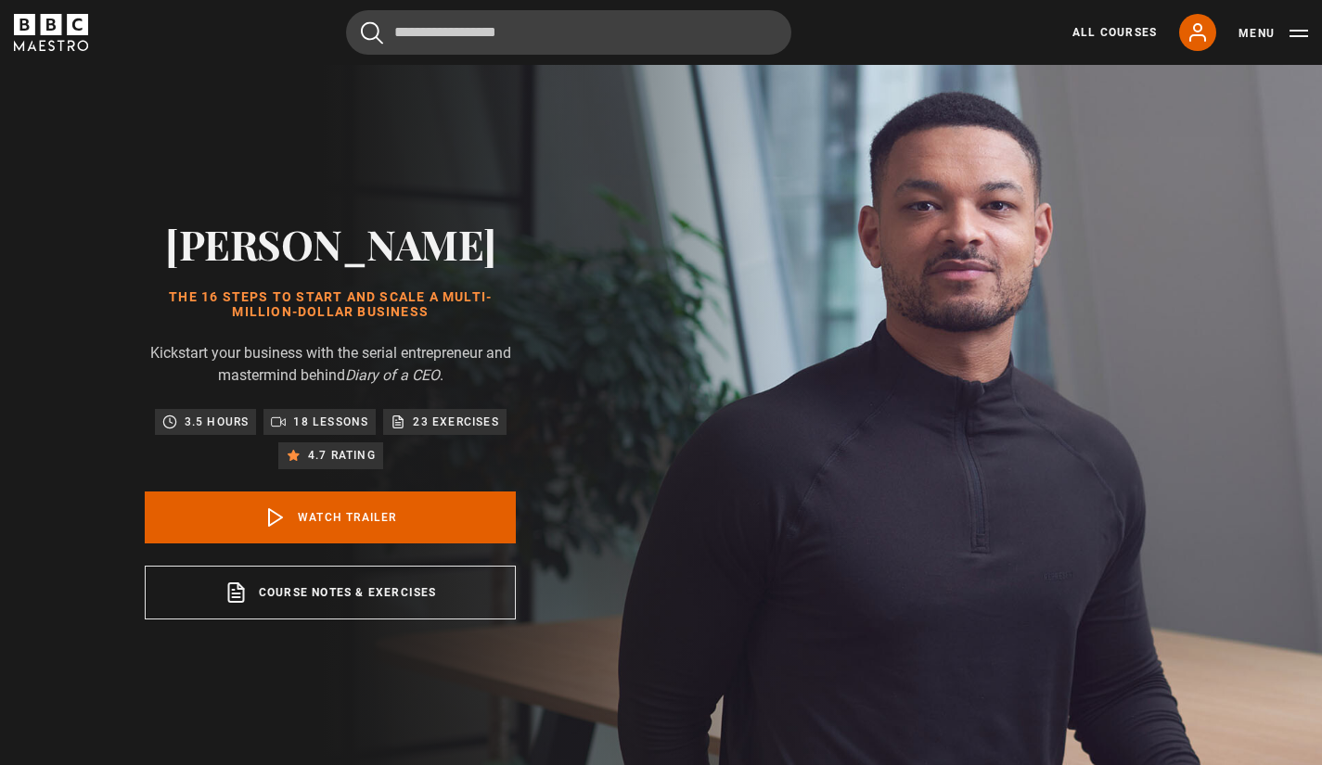
click at [1294, 32] on button "Menu" at bounding box center [1274, 33] width 70 height 19
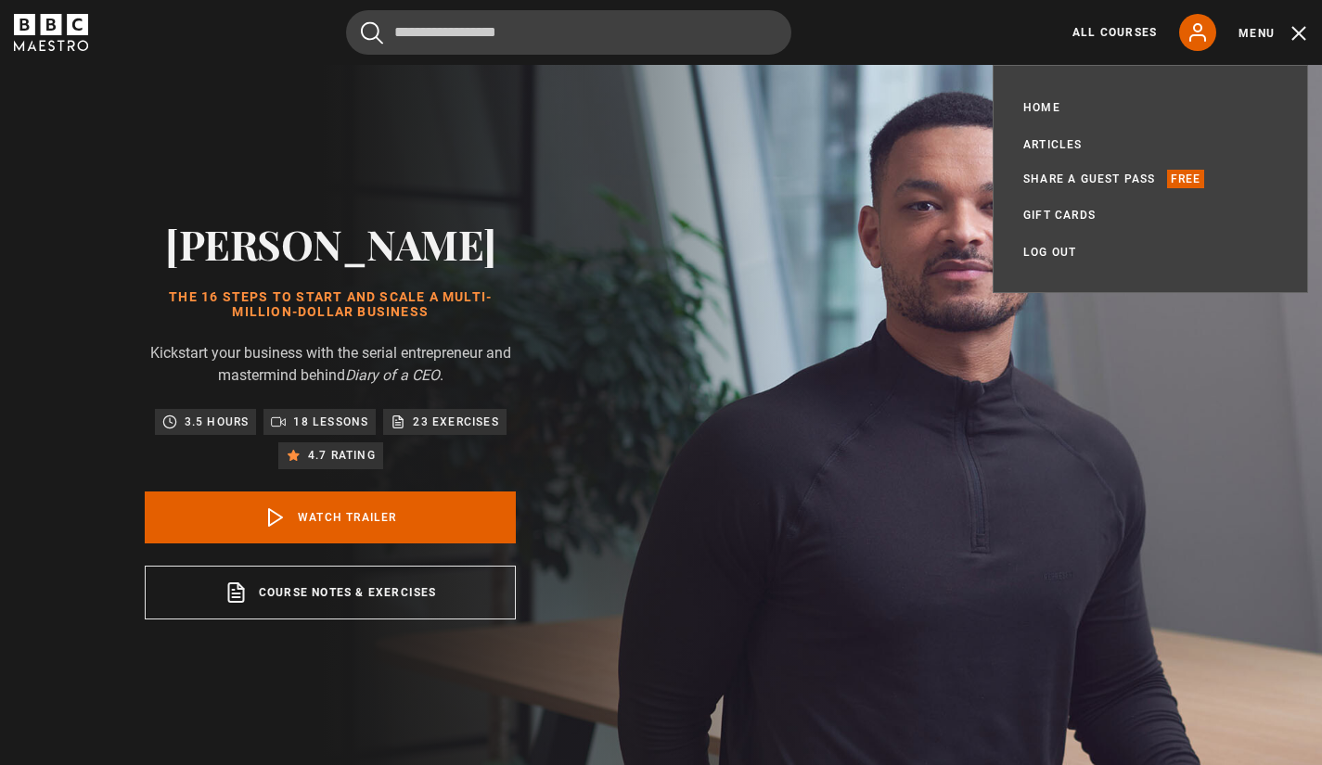
click at [1294, 32] on button "Menu" at bounding box center [1274, 33] width 70 height 19
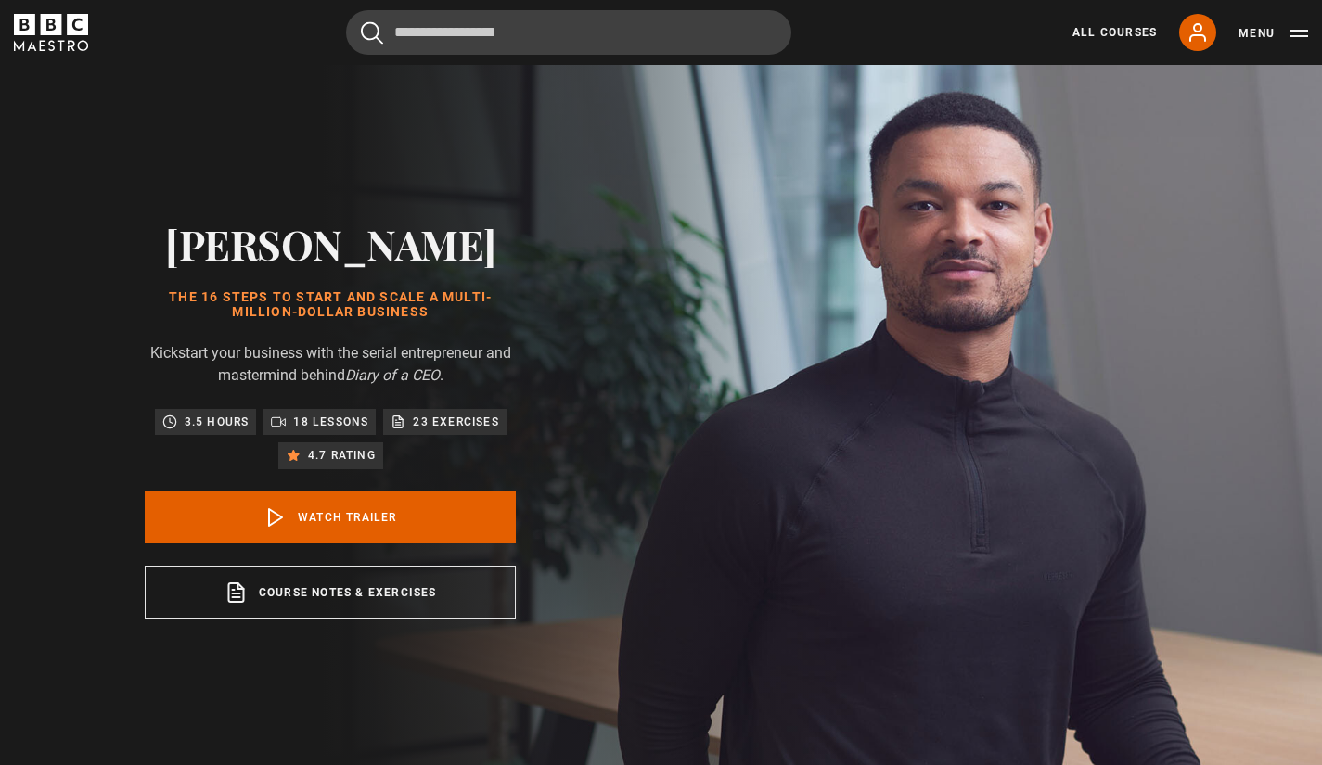
click at [1294, 32] on button "Menu" at bounding box center [1274, 33] width 70 height 19
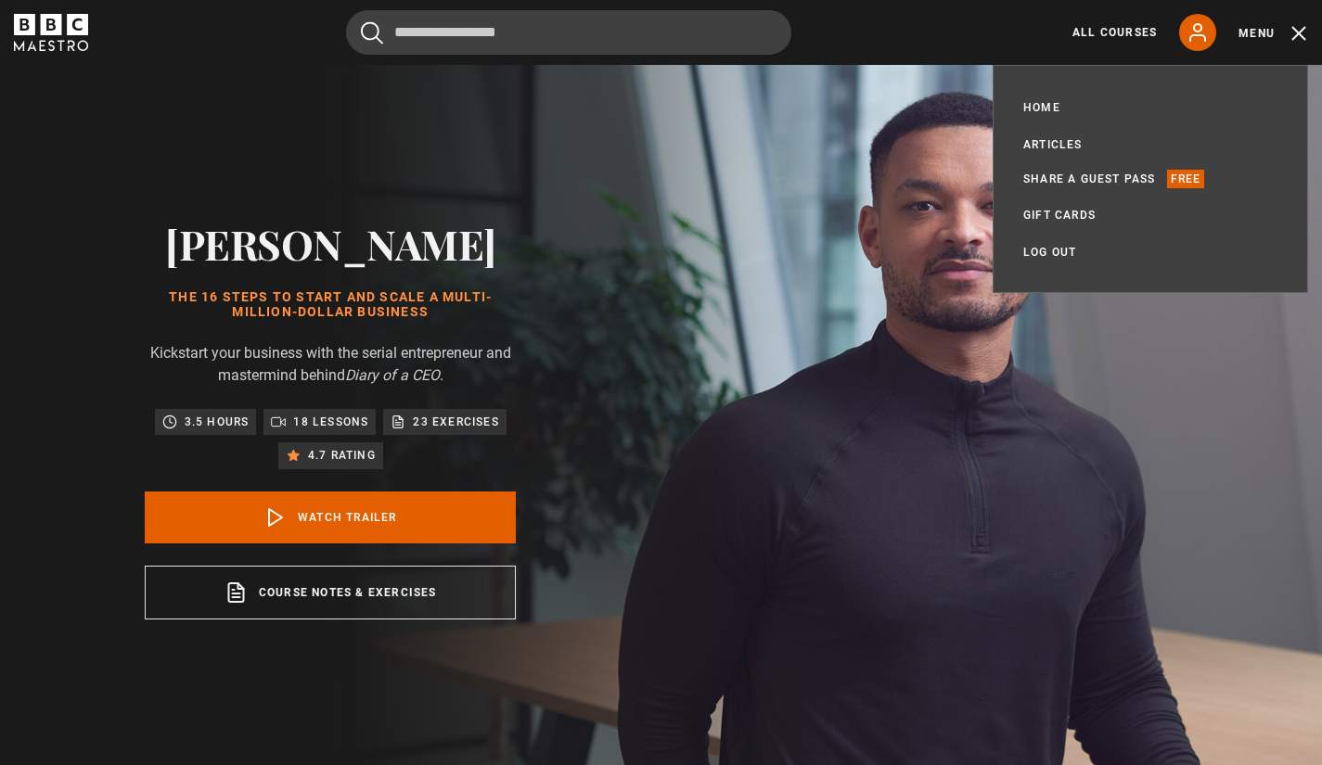
click at [1294, 32] on button "Menu" at bounding box center [1274, 33] width 70 height 19
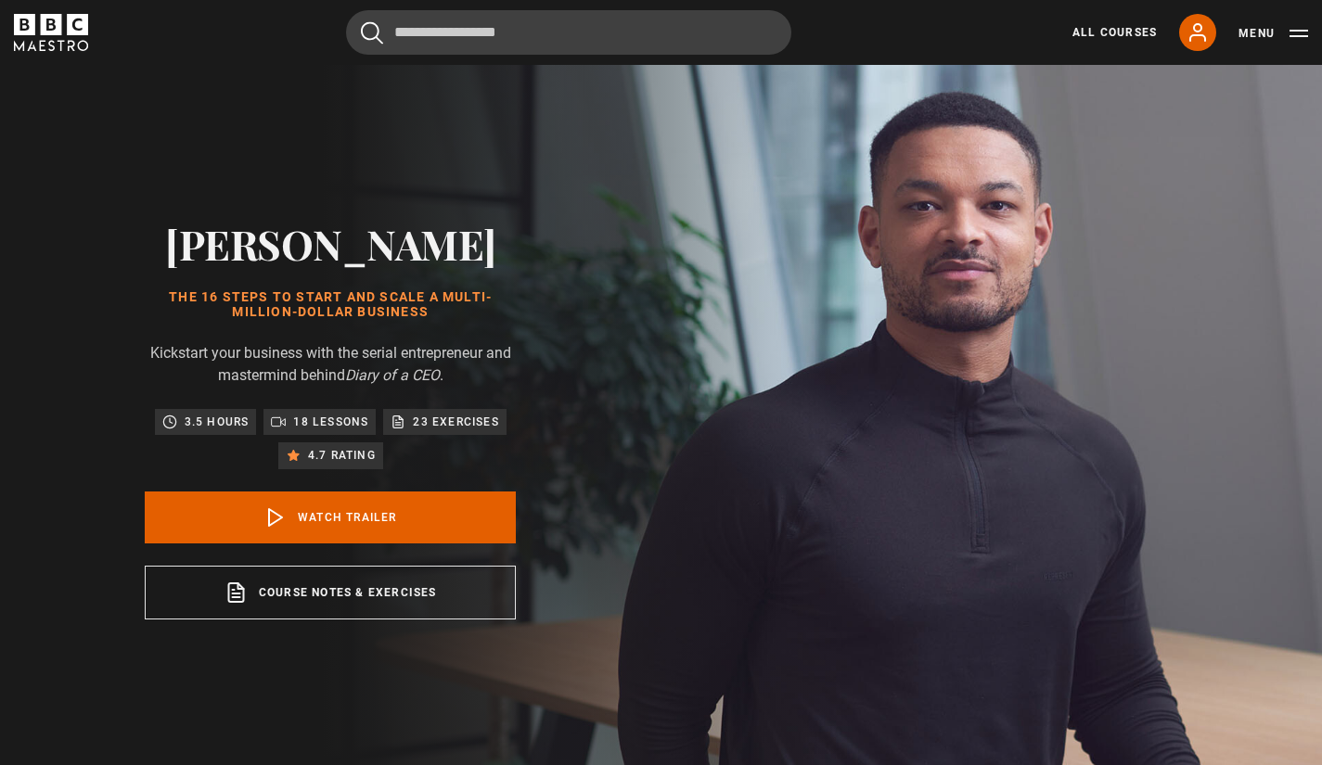
click at [1294, 32] on button "Menu" at bounding box center [1274, 33] width 70 height 19
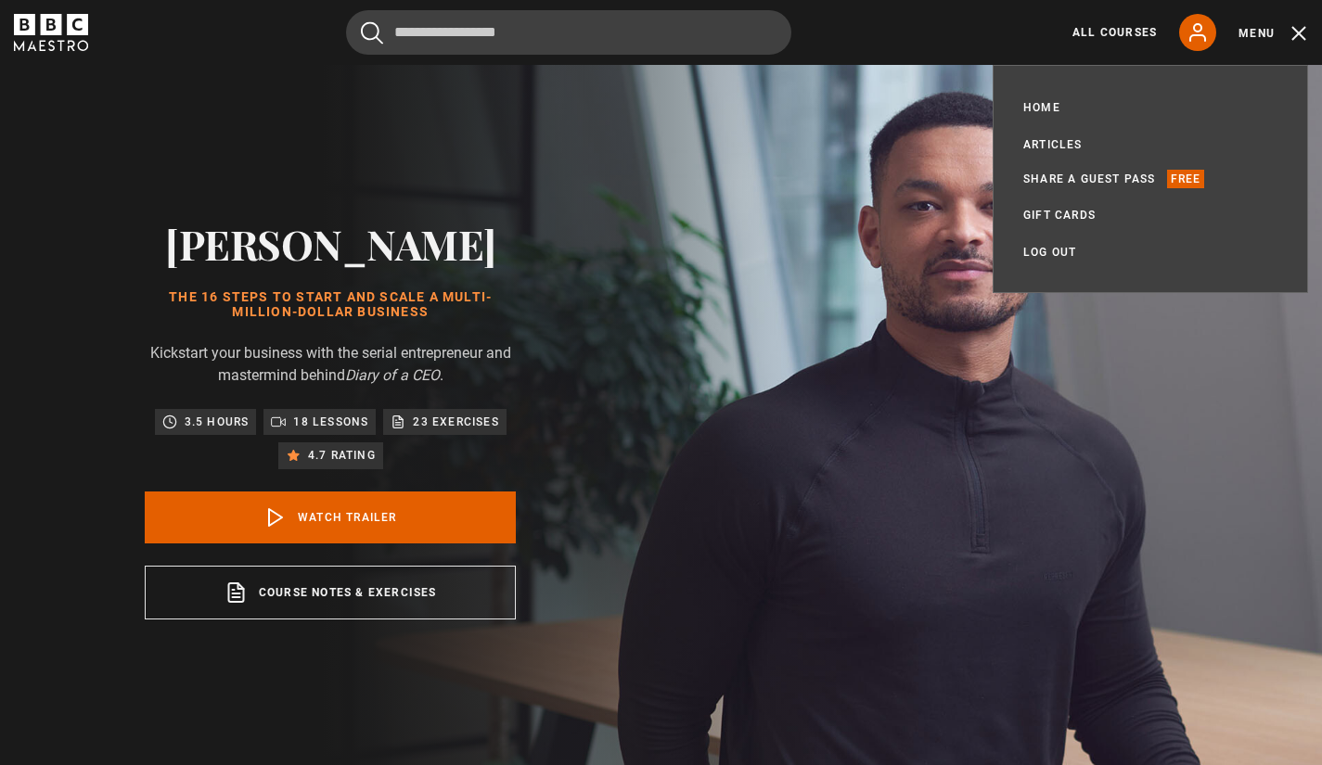
click at [1294, 32] on button "Menu" at bounding box center [1274, 33] width 70 height 19
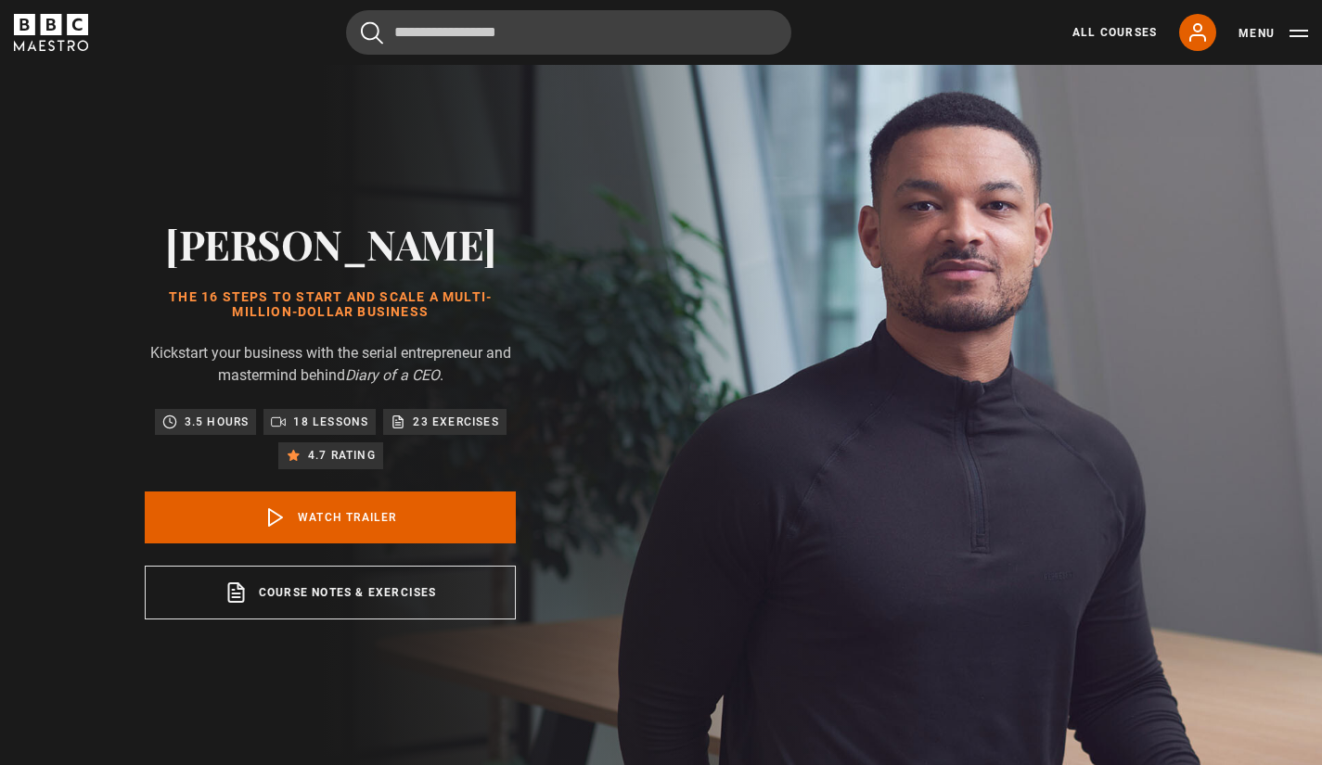
click at [1294, 32] on button "Menu" at bounding box center [1274, 33] width 70 height 19
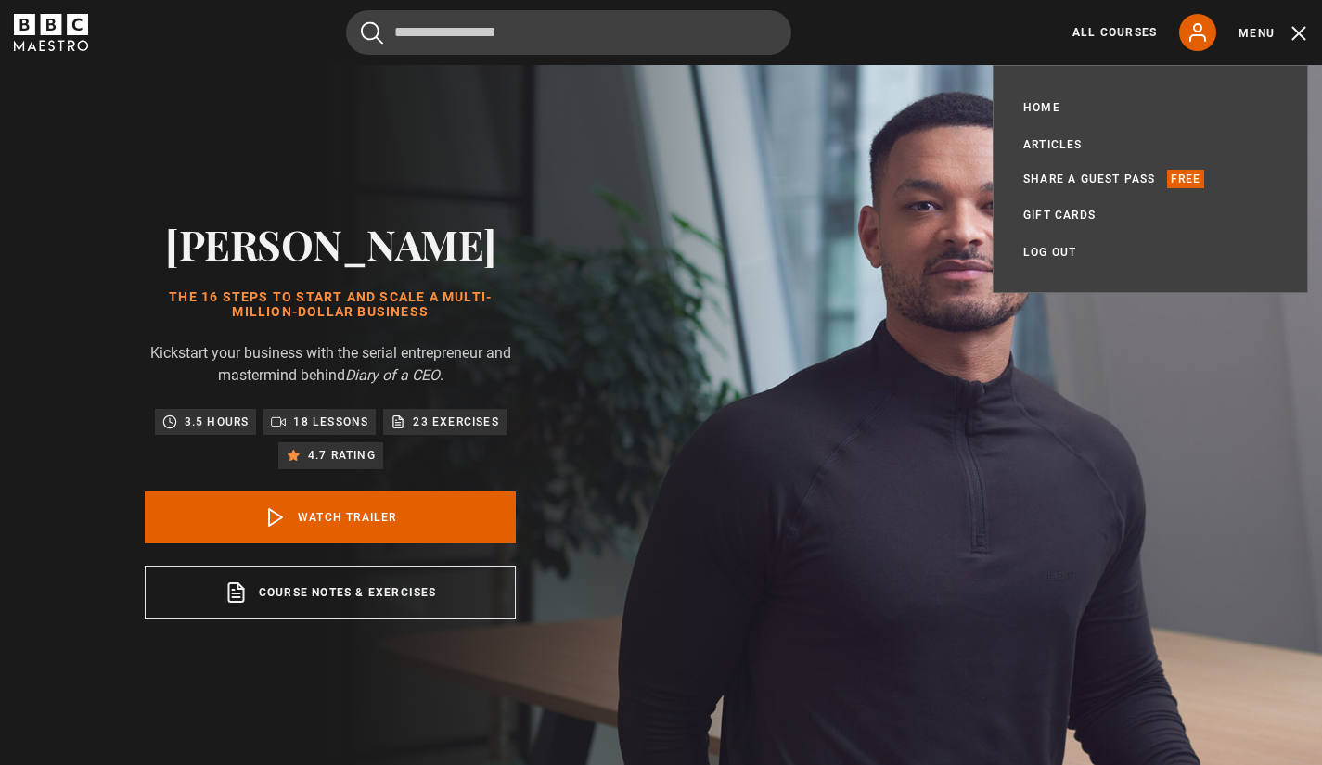
click at [1294, 32] on button "Menu" at bounding box center [1274, 33] width 70 height 19
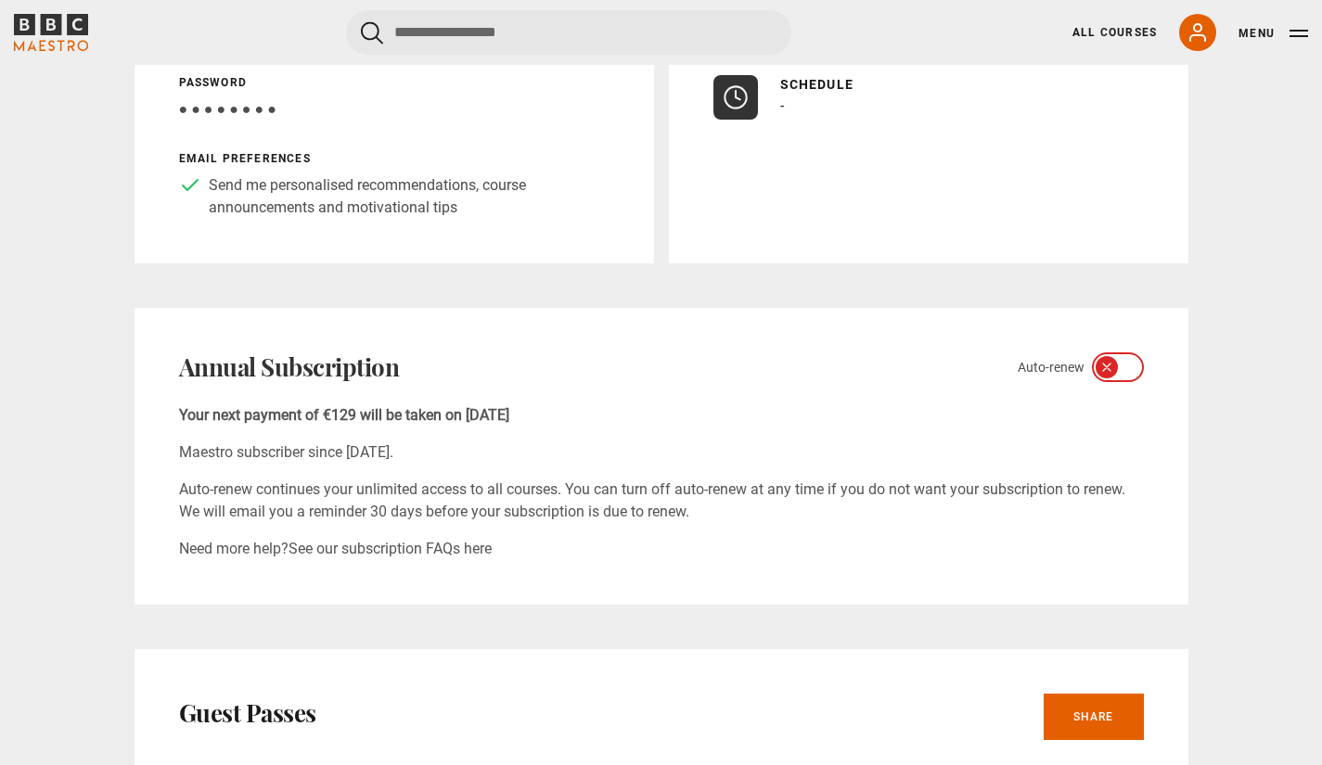
scroll to position [455, 0]
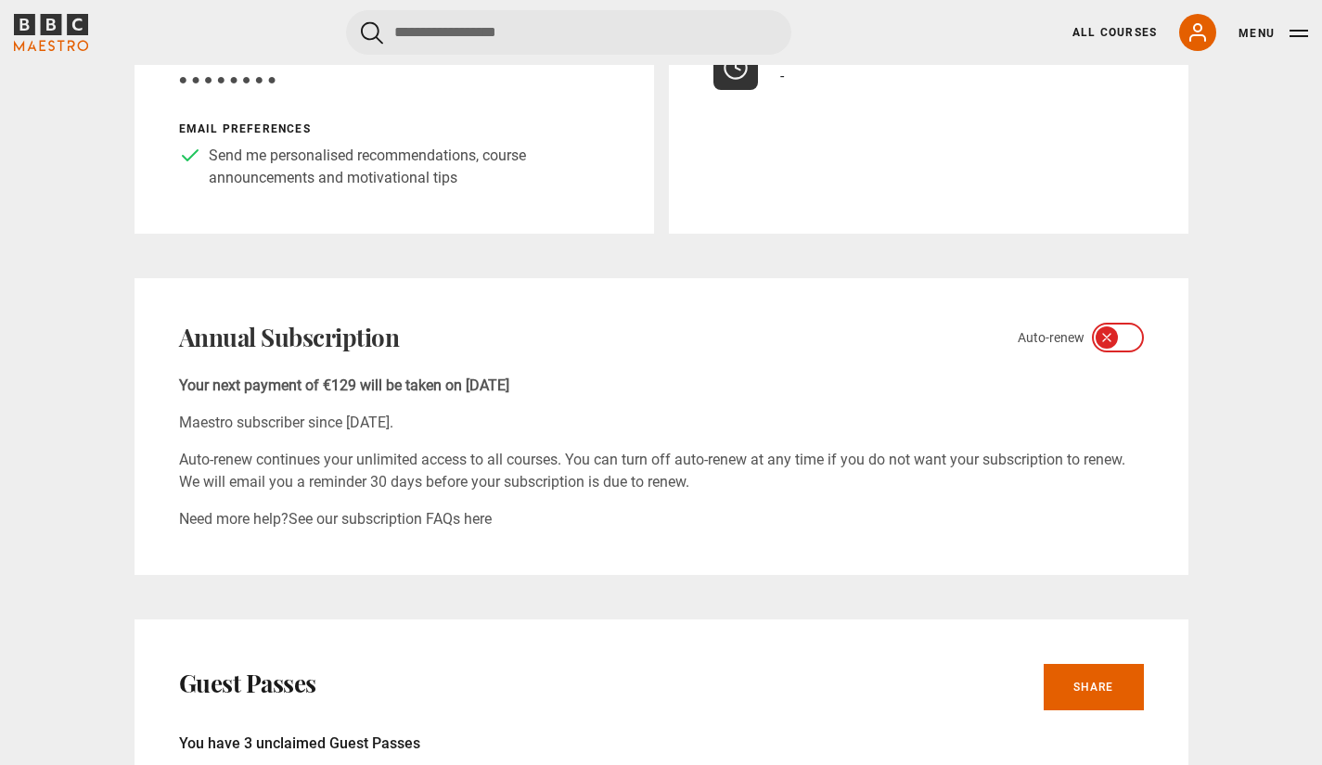
click at [1109, 336] on icon at bounding box center [1106, 337] width 7 height 7
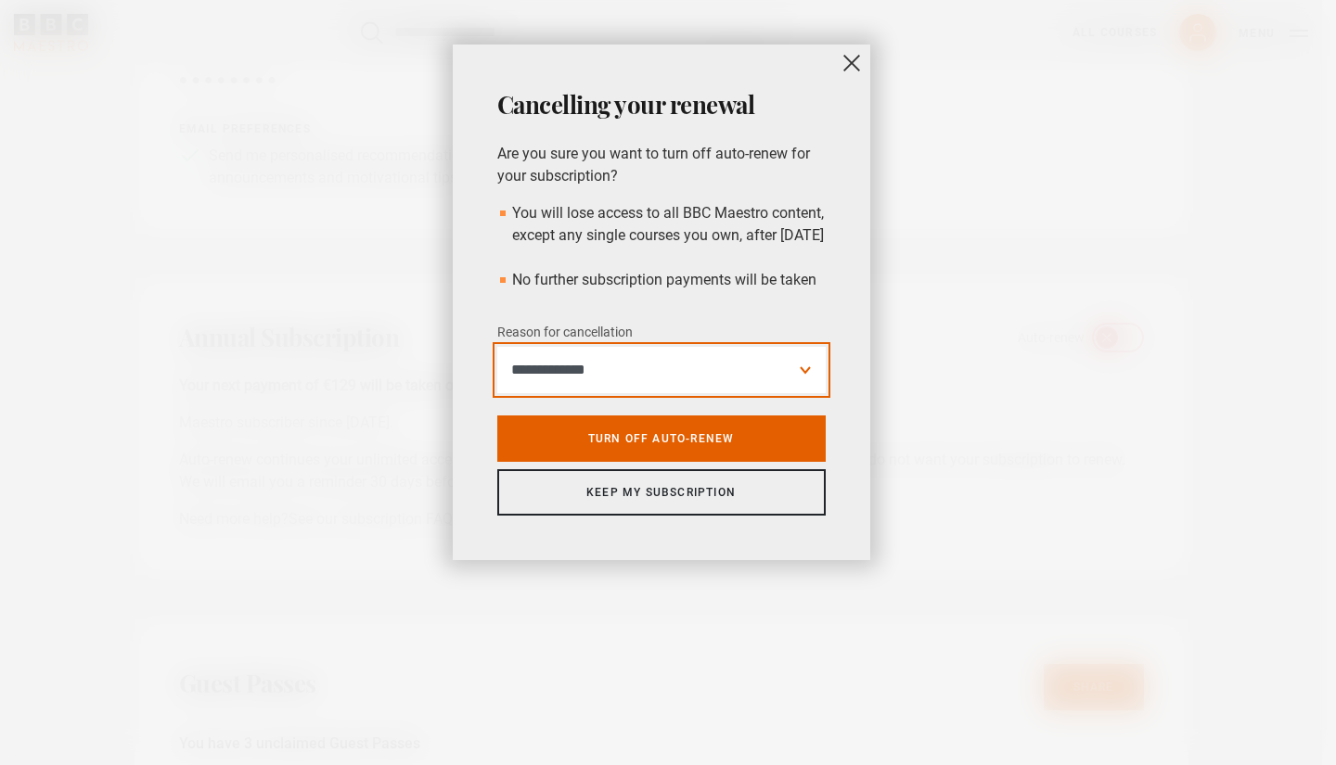
select select "**********"
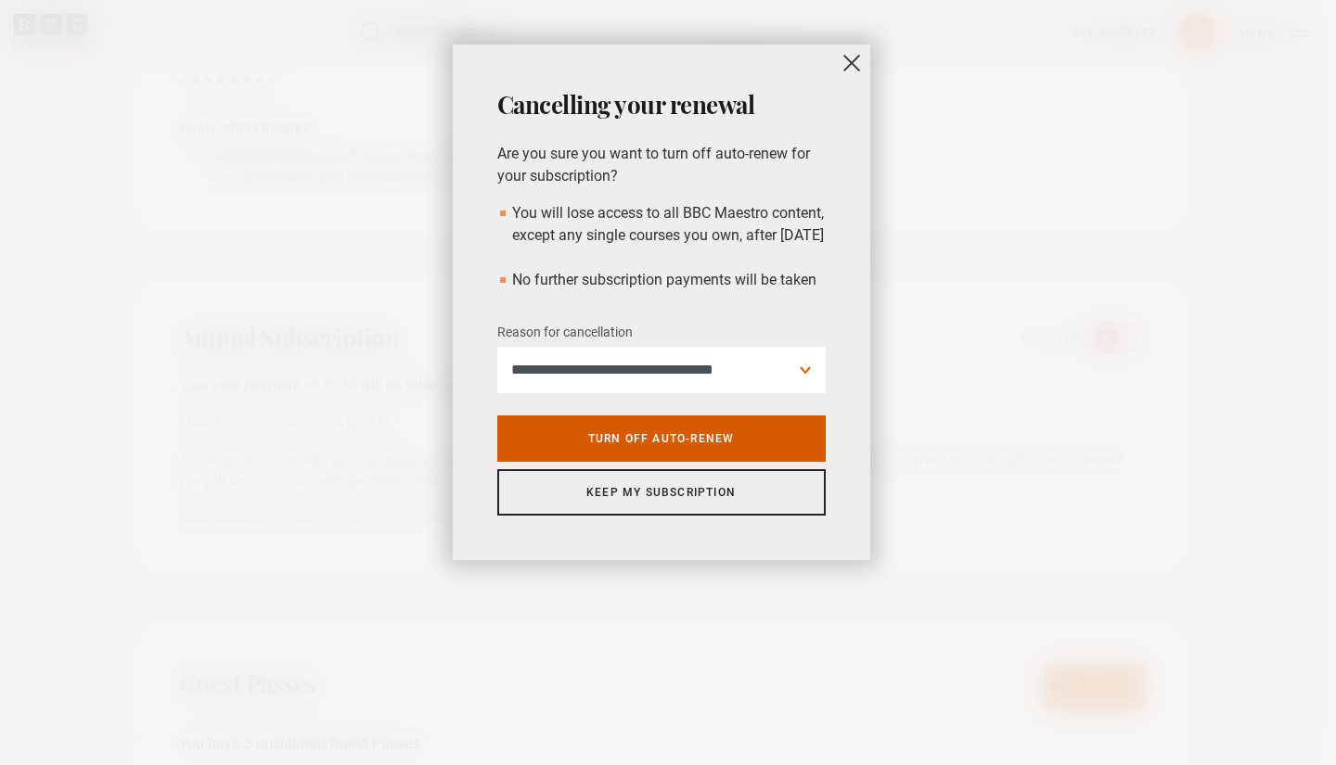
click at [721, 462] on link "Turn off auto-renew" at bounding box center [661, 439] width 328 height 46
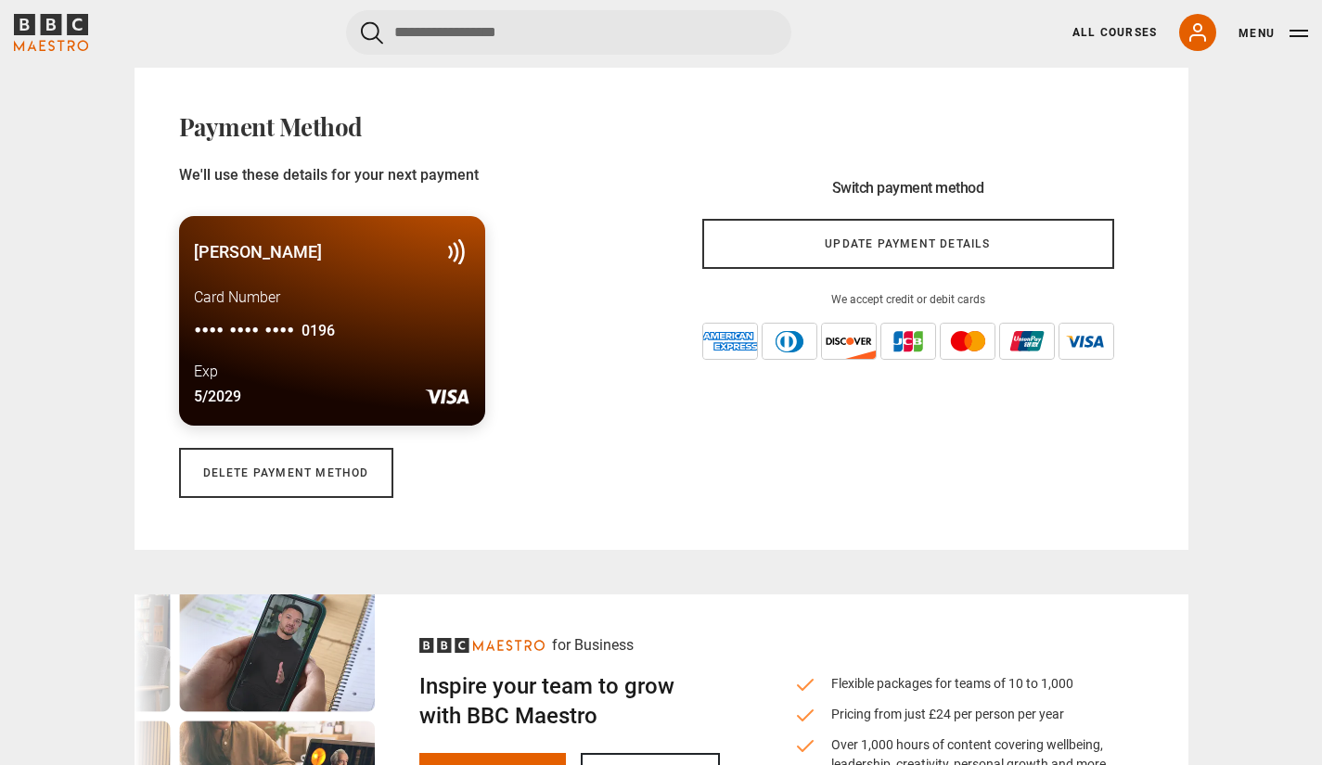
scroll to position [1278, 0]
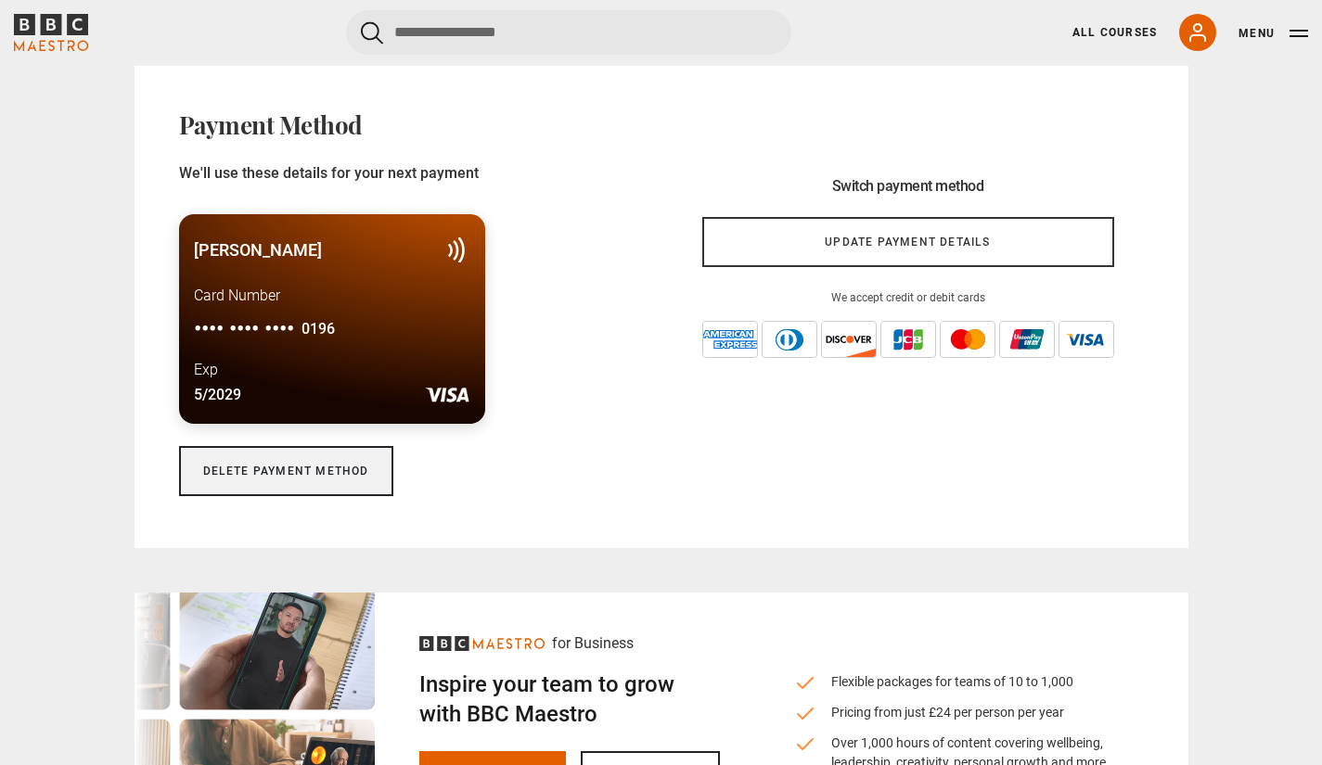
click at [360, 476] on link "Delete payment method" at bounding box center [286, 471] width 214 height 50
click at [312, 477] on link "Delete payment method" at bounding box center [286, 471] width 214 height 50
click at [300, 473] on link "Delete payment method" at bounding box center [286, 471] width 214 height 50
click at [307, 471] on link "Delete payment method" at bounding box center [286, 471] width 214 height 50
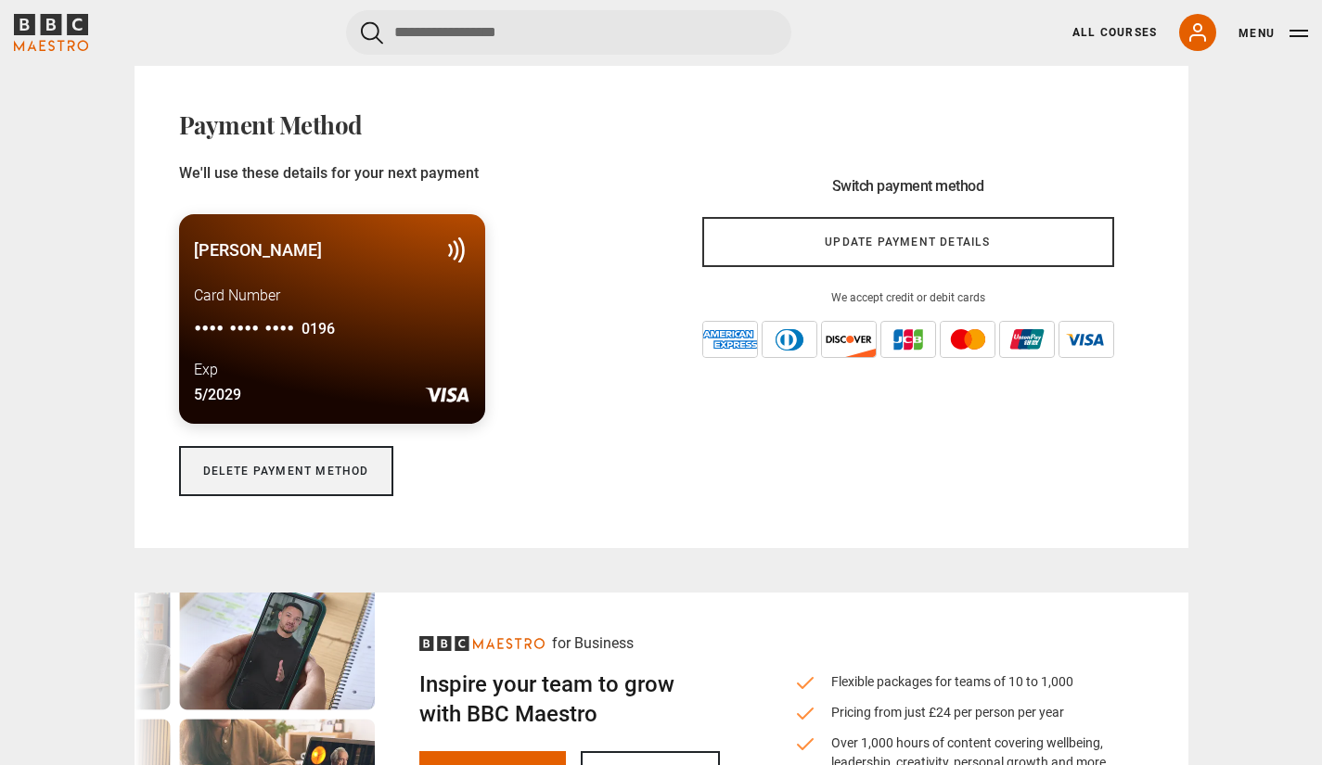
click at [307, 471] on link "Delete payment method" at bounding box center [286, 471] width 214 height 50
click at [305, 473] on link "Delete payment method" at bounding box center [286, 471] width 214 height 50
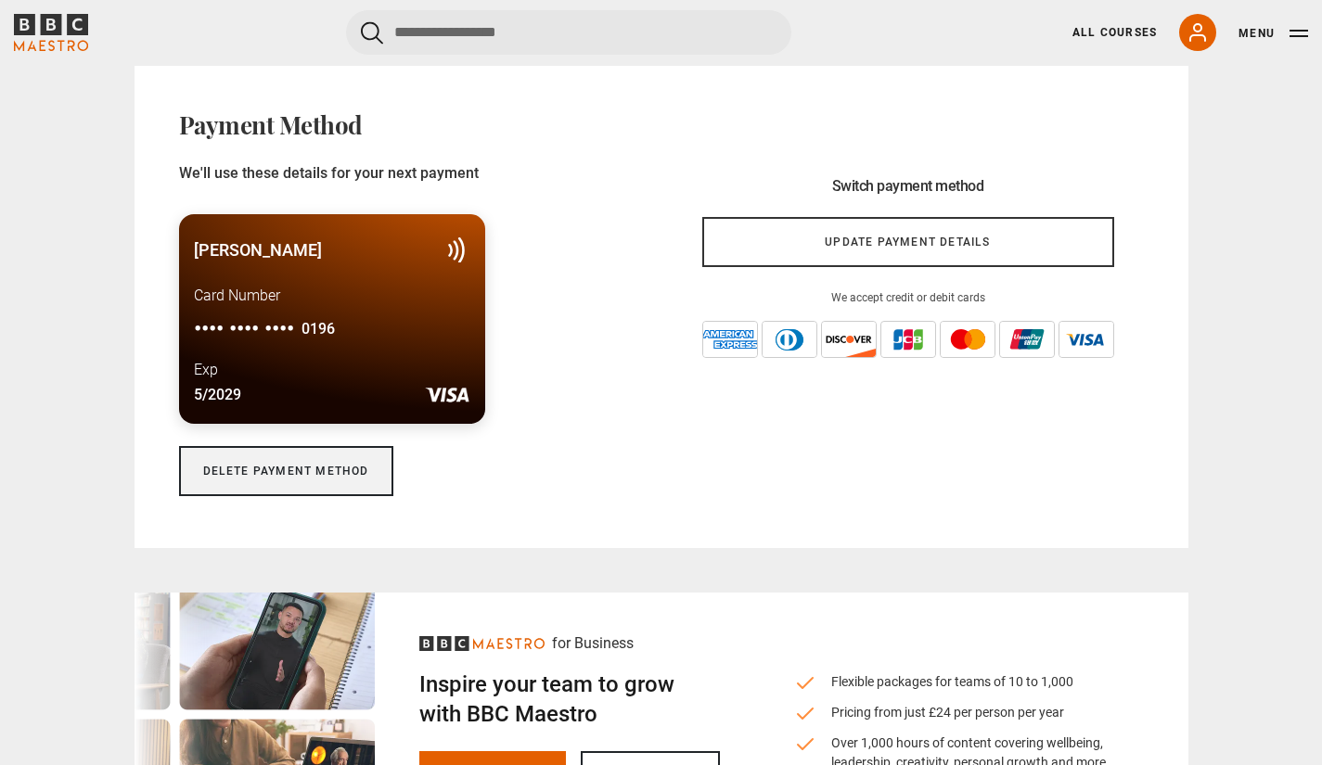
click at [305, 473] on link "Delete payment method" at bounding box center [286, 471] width 214 height 50
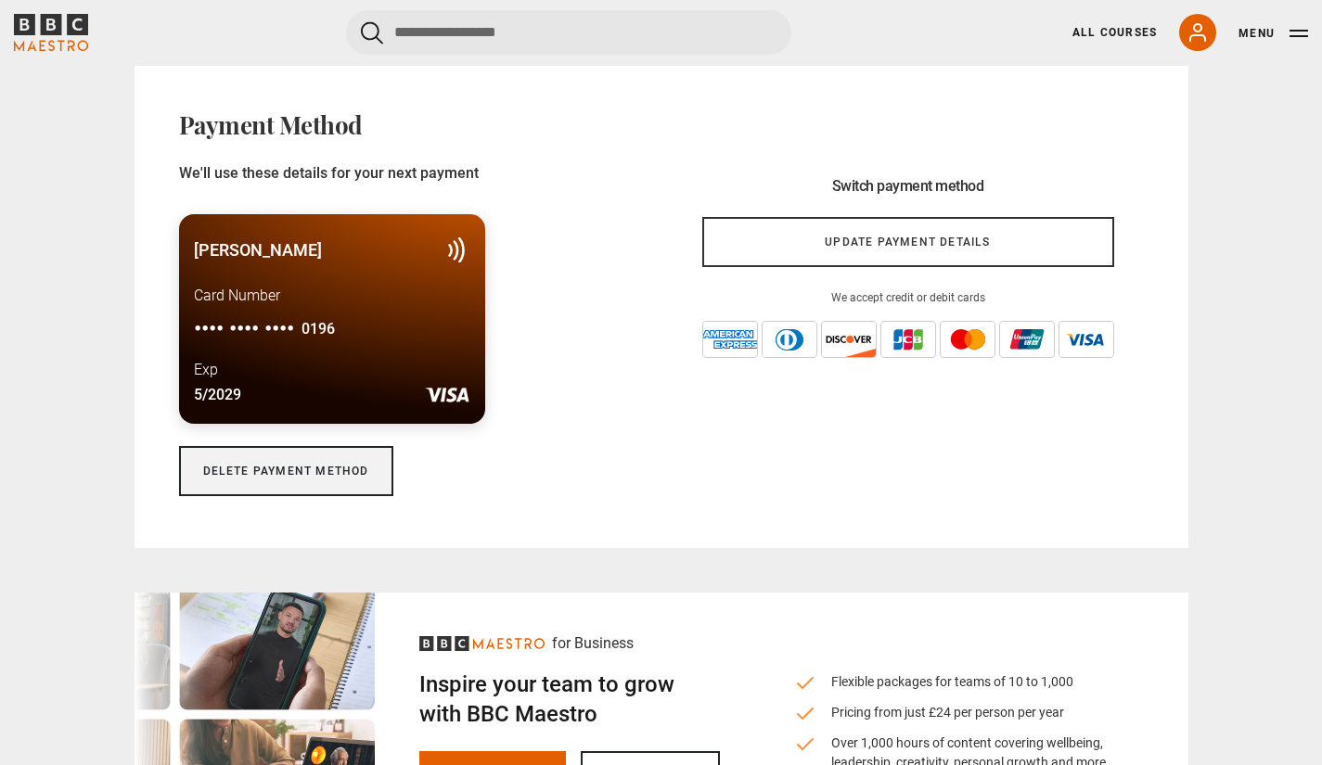
click at [353, 482] on link "Delete payment method" at bounding box center [286, 471] width 214 height 50
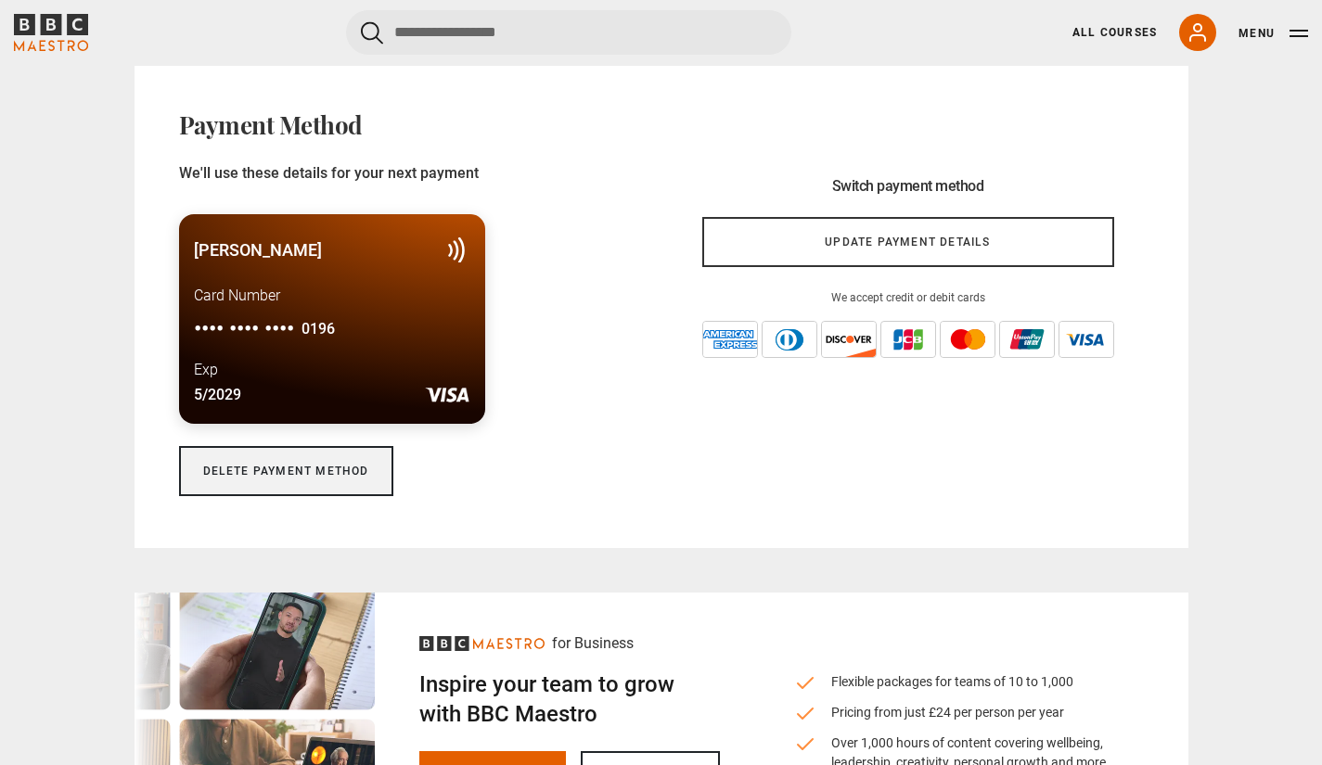
click at [353, 482] on link "Delete payment method" at bounding box center [286, 471] width 214 height 50
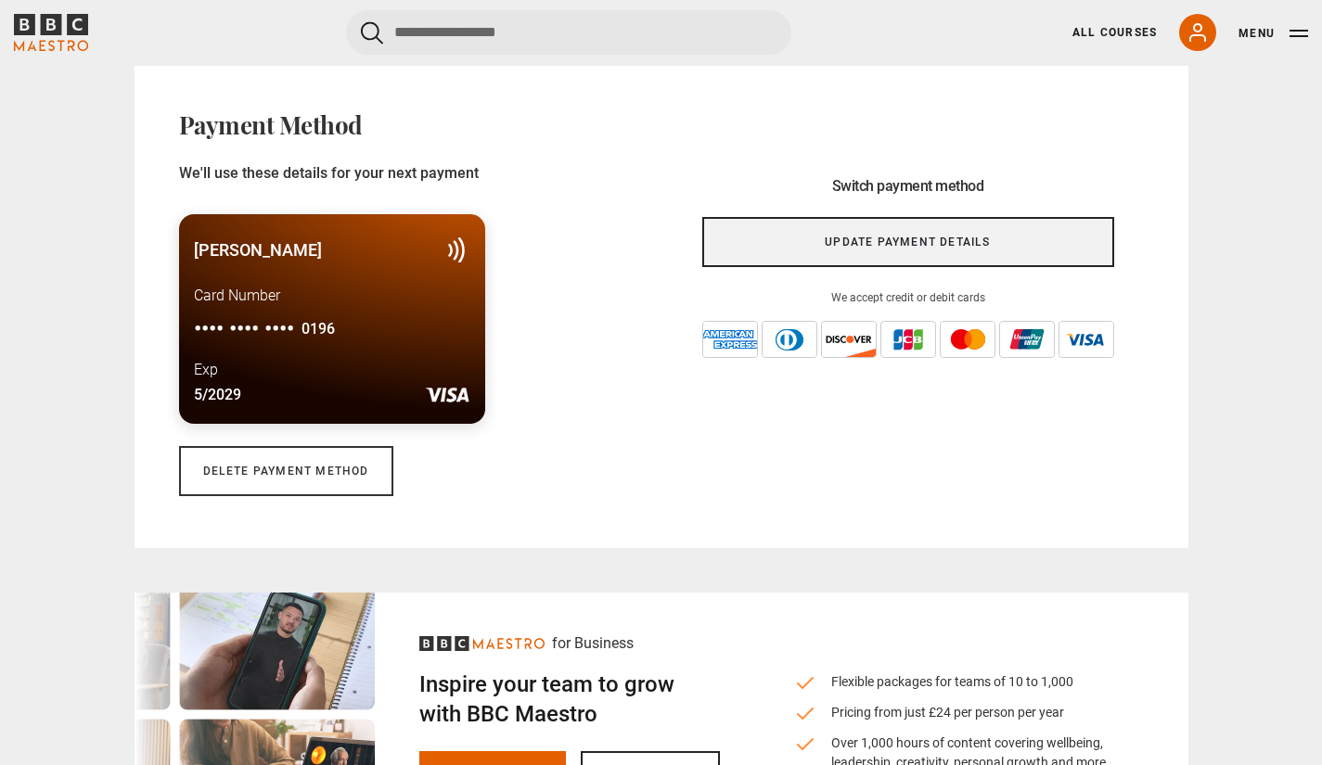
click at [810, 234] on link "Update payment details" at bounding box center [908, 242] width 412 height 50
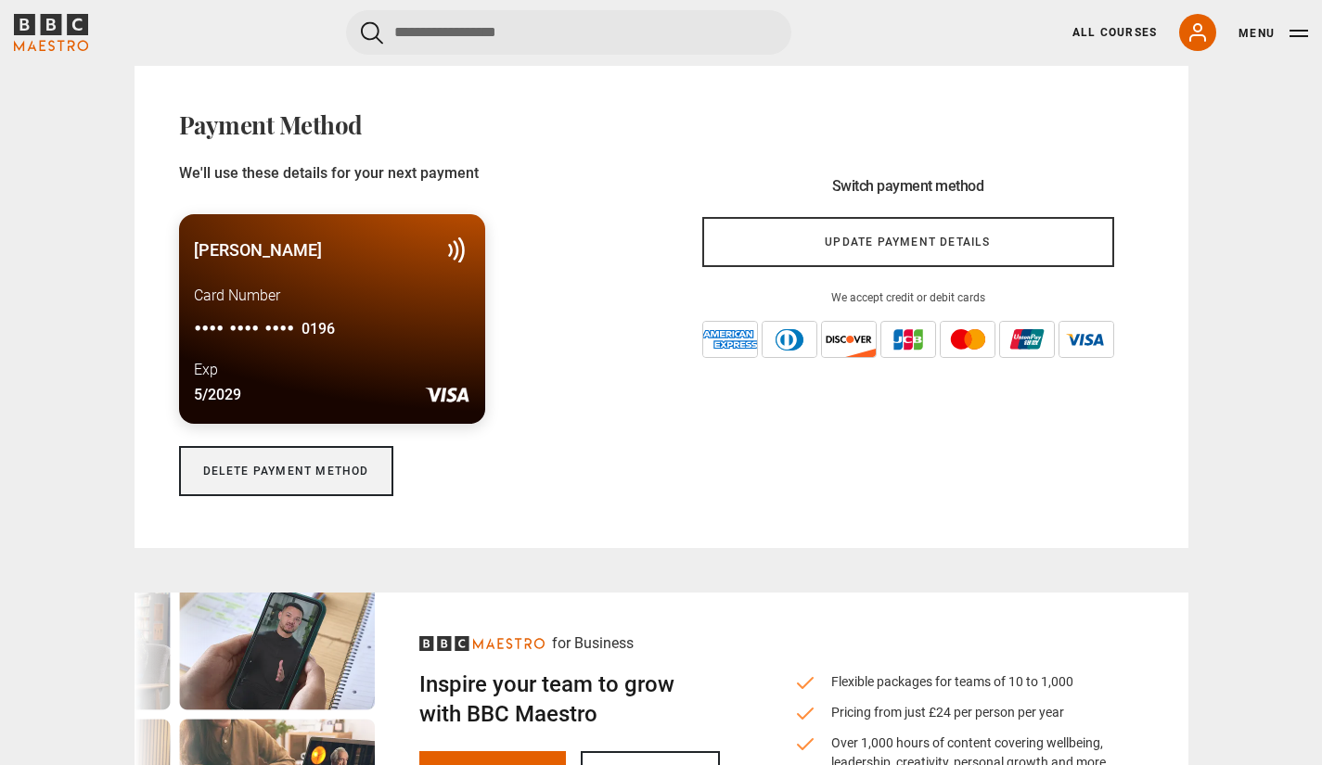
click at [276, 477] on link "Delete payment method" at bounding box center [286, 471] width 214 height 50
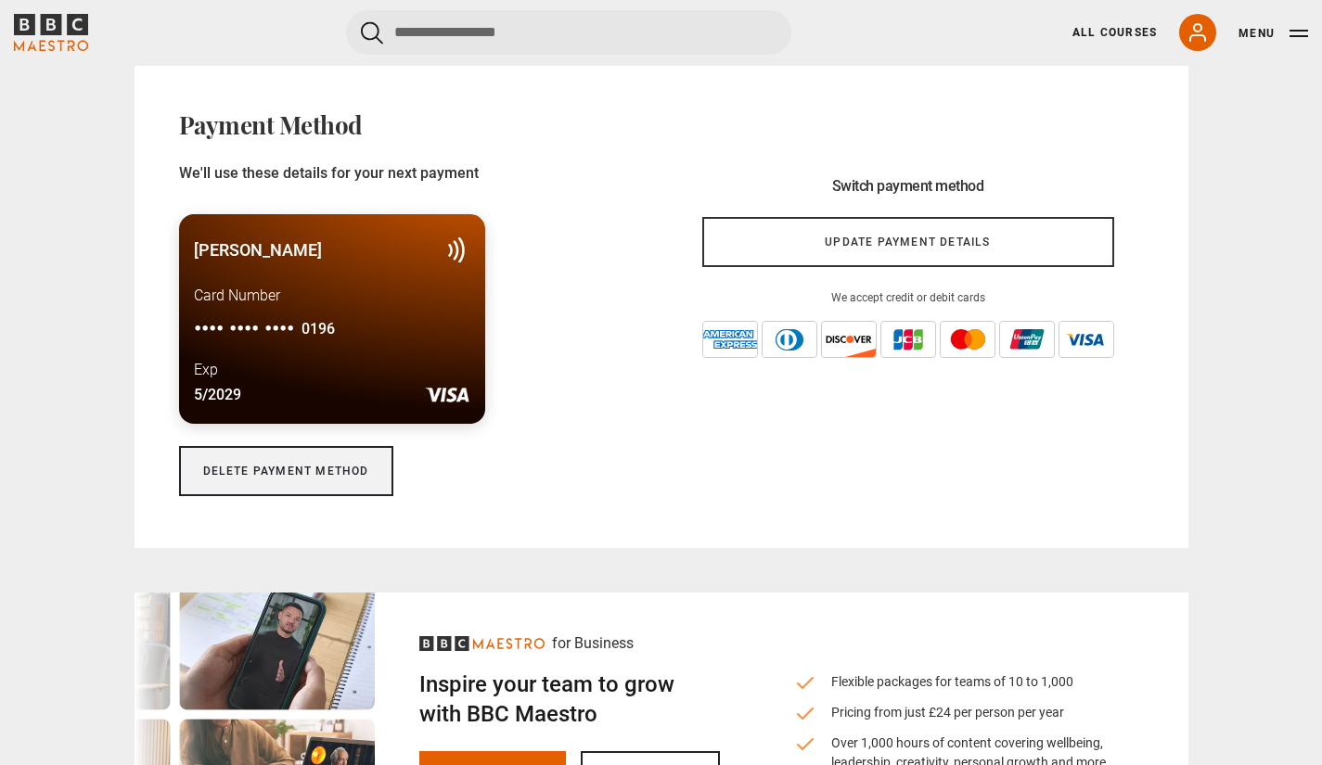
click at [276, 477] on link "Delete payment method" at bounding box center [286, 471] width 214 height 50
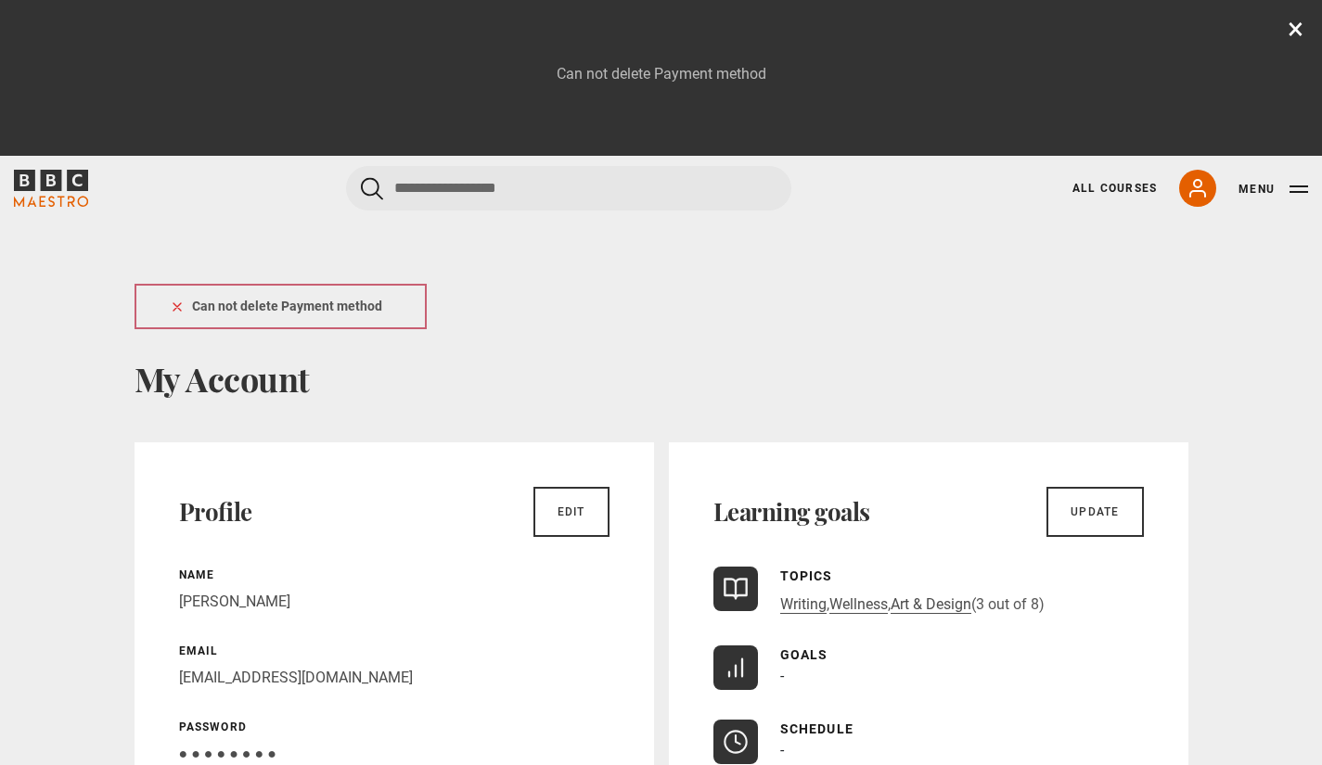
click at [1302, 183] on button "Menu" at bounding box center [1274, 189] width 70 height 19
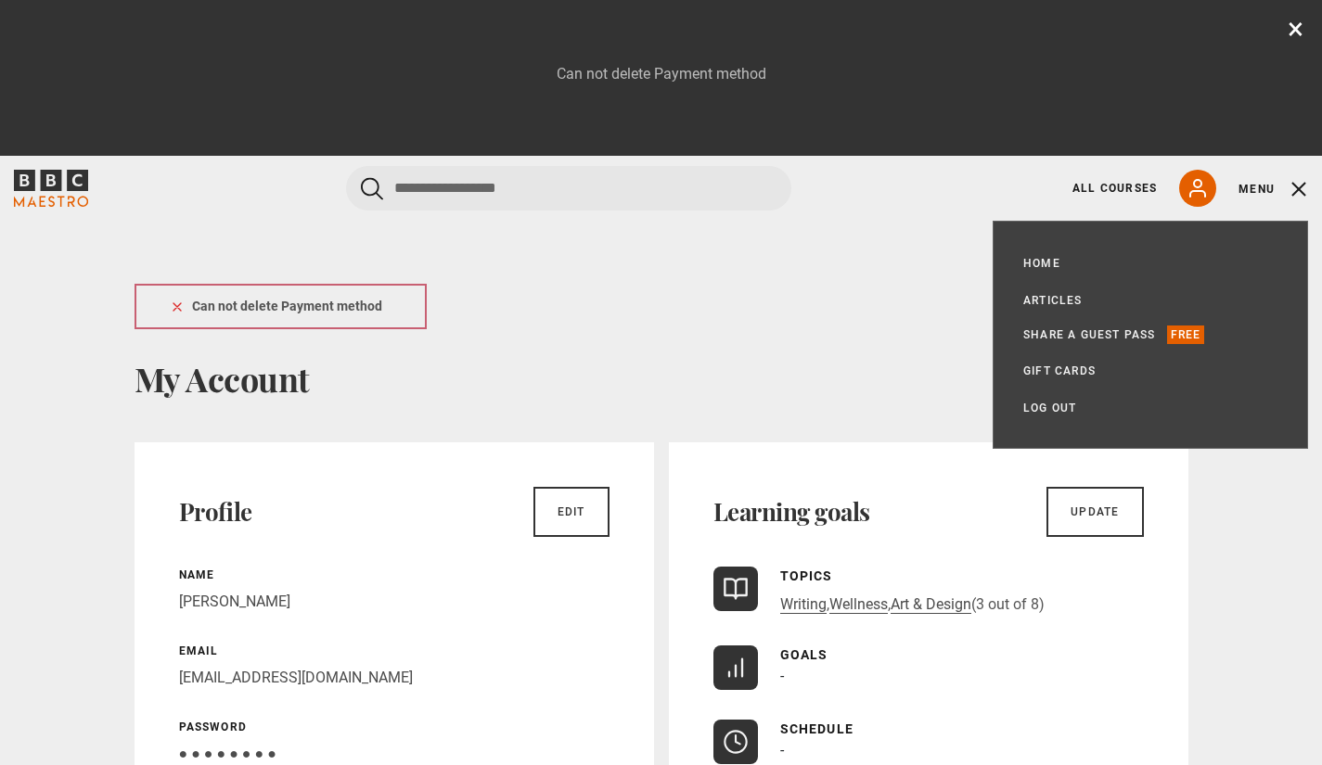
click at [49, 191] on icon "BBC Maestro" at bounding box center [51, 188] width 74 height 37
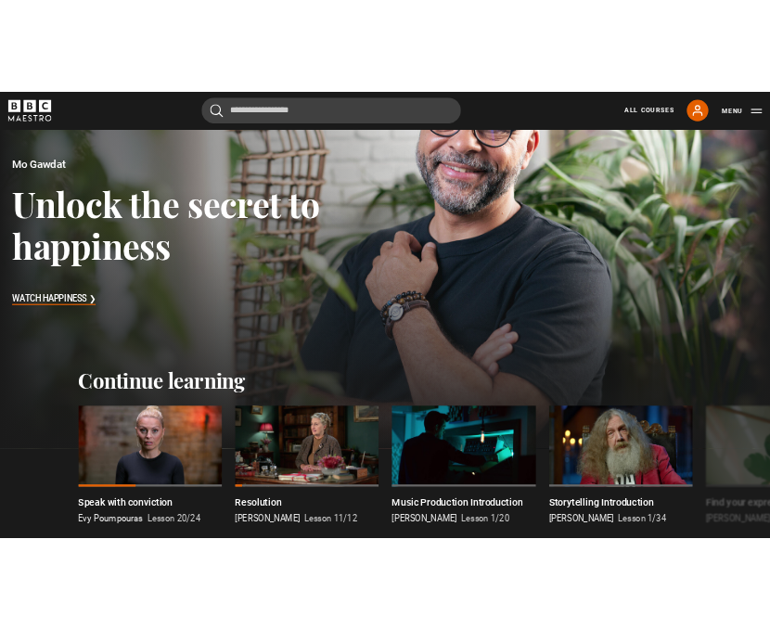
scroll to position [243, 0]
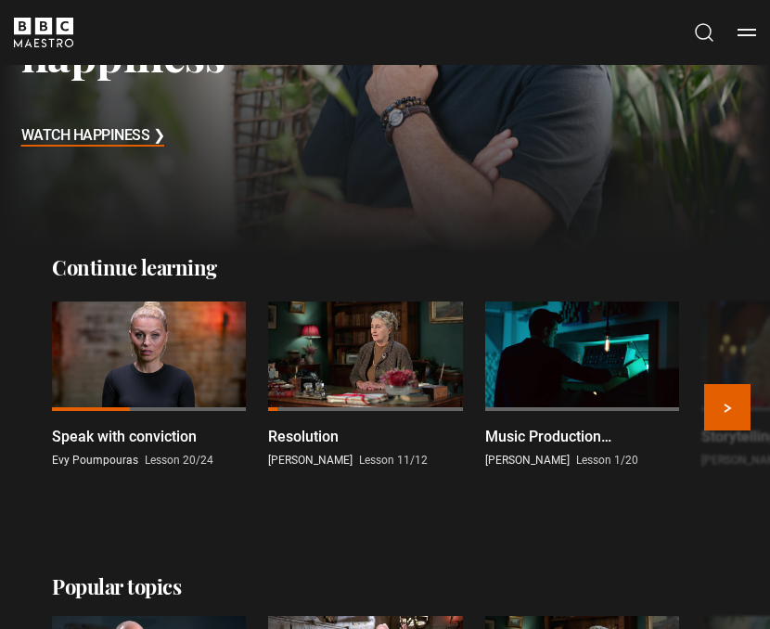
click at [369, 380] on div at bounding box center [365, 356] width 194 height 109
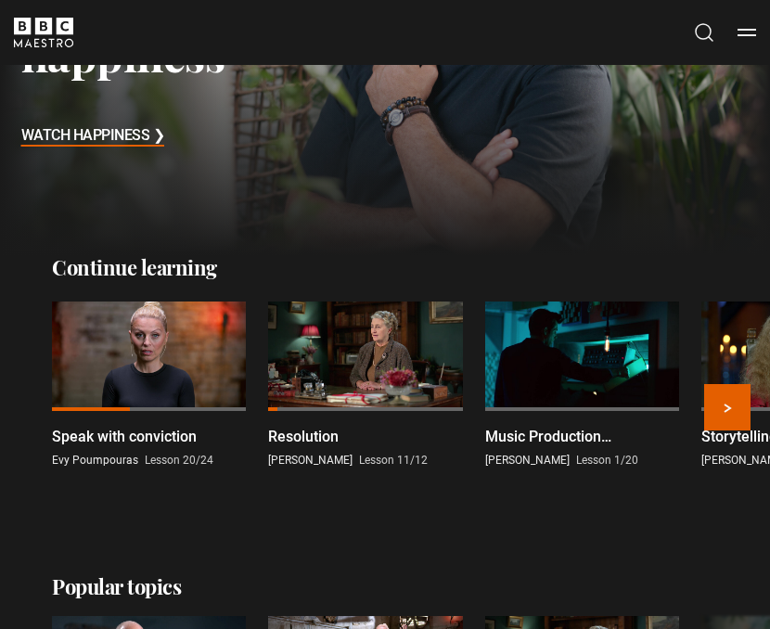
click at [369, 380] on div at bounding box center [365, 356] width 194 height 109
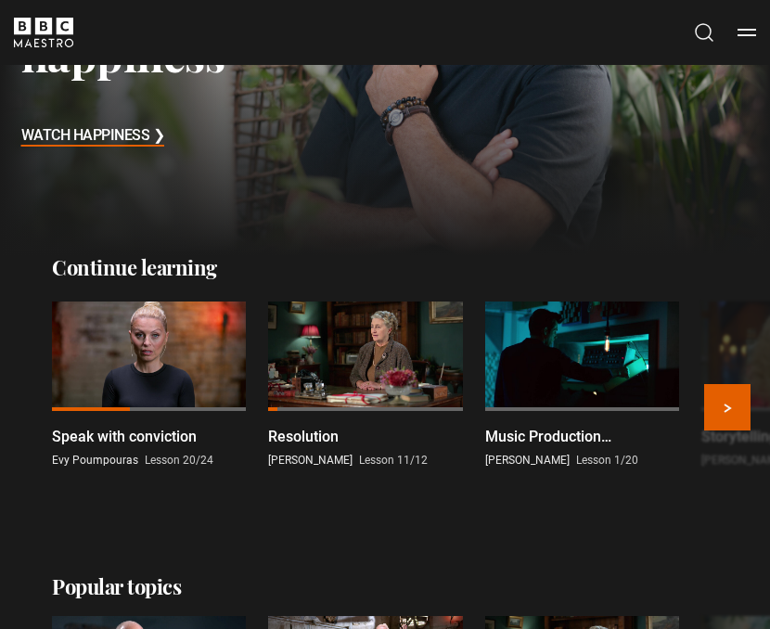
click at [378, 371] on div at bounding box center [365, 356] width 194 height 109
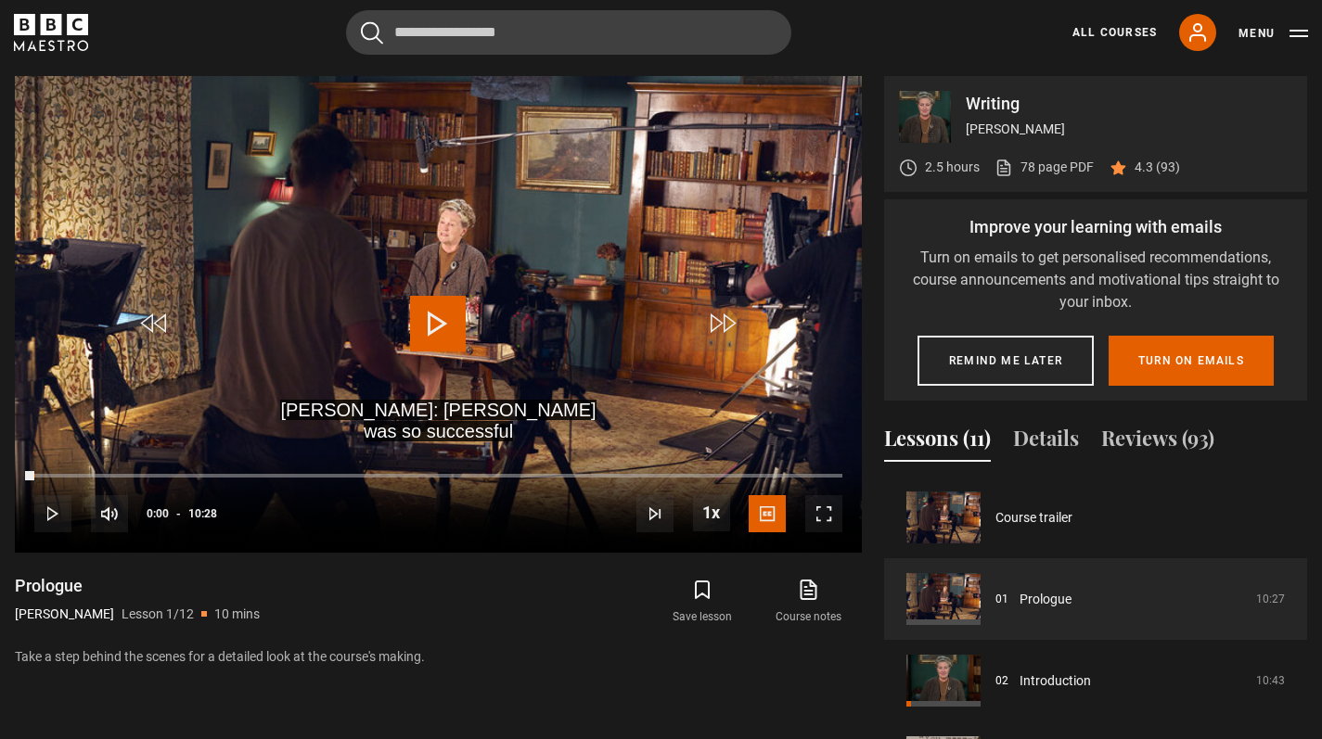
click at [826, 509] on span "Video Player" at bounding box center [823, 513] width 37 height 37
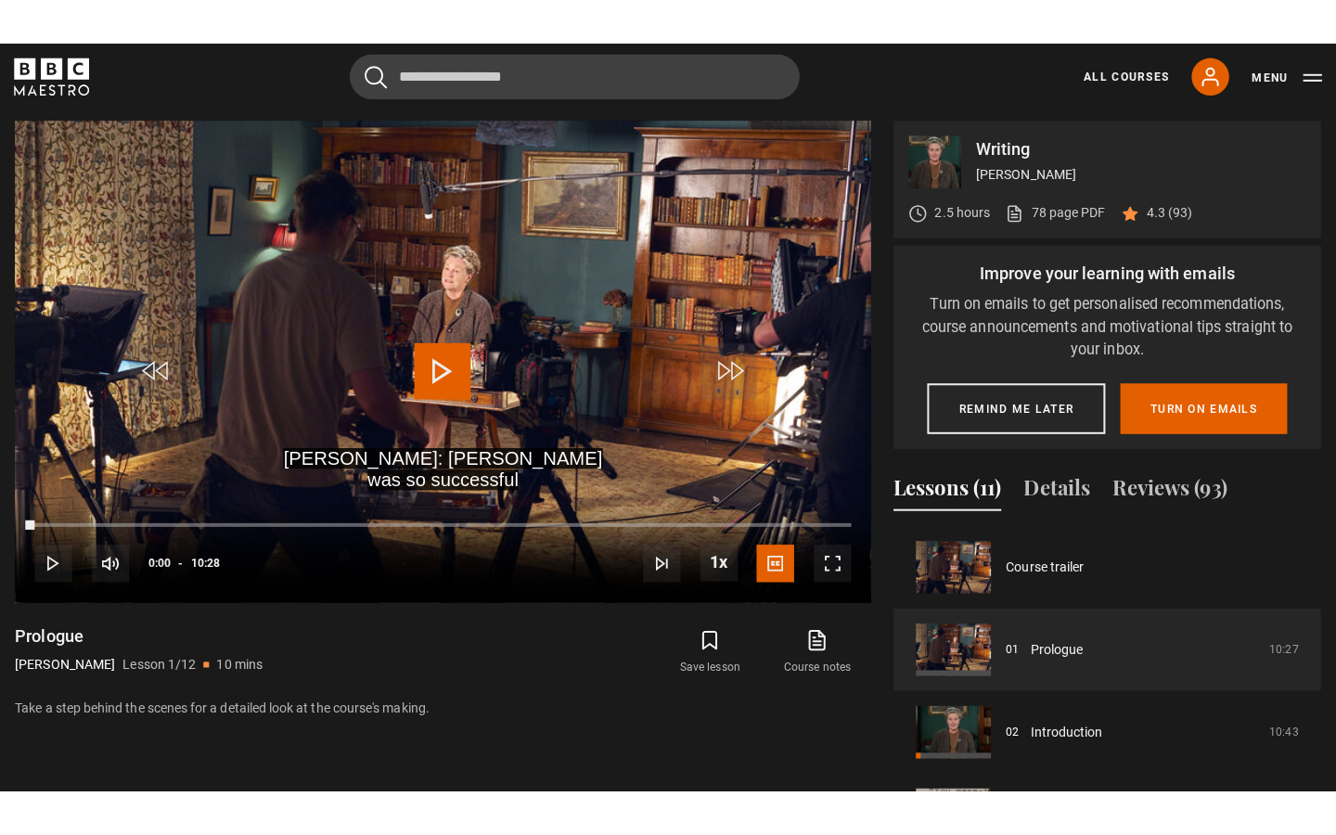
scroll to position [844, 0]
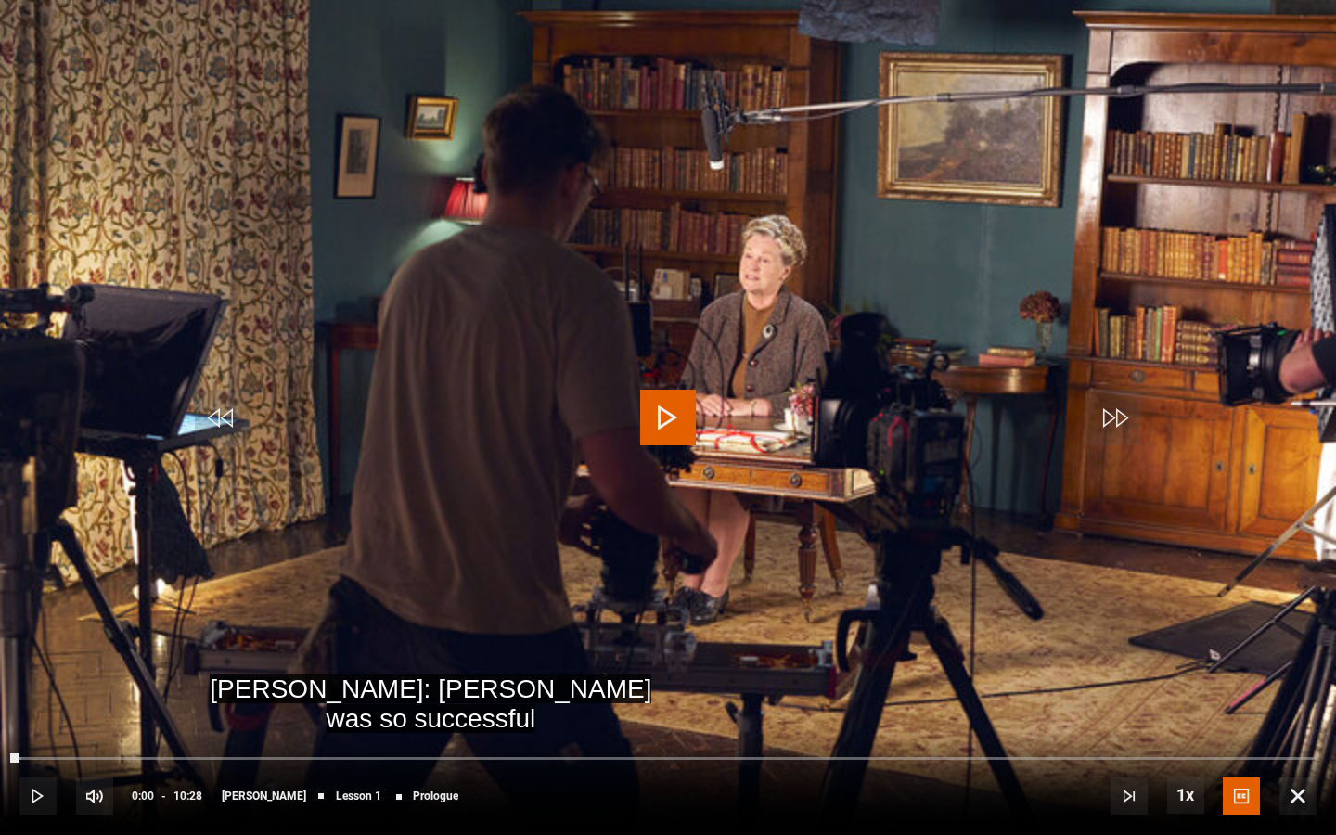
click at [671, 409] on span "Video Player" at bounding box center [668, 418] width 56 height 56
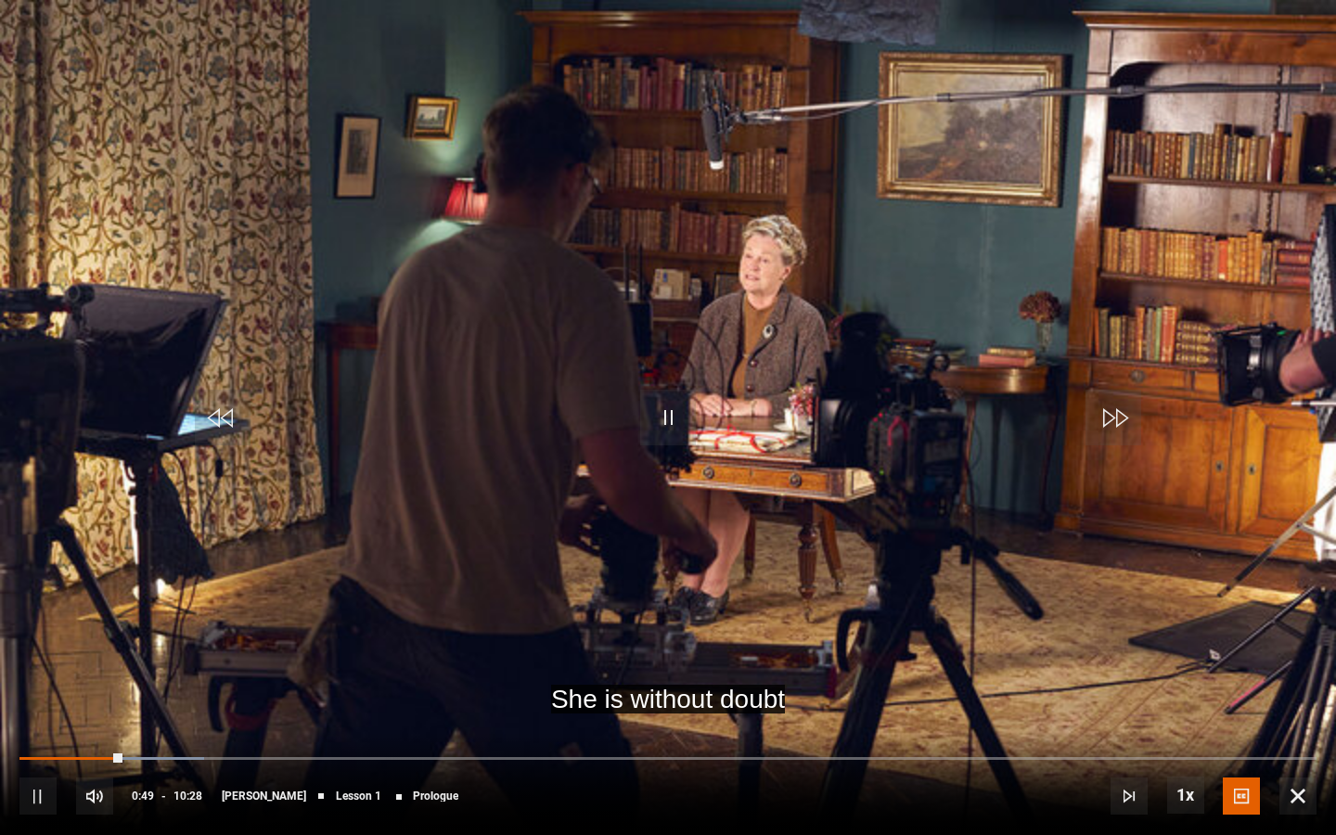
click at [730, 450] on video "Video Player" at bounding box center [668, 417] width 1336 height 835
click at [1300, 739] on span "Video Player" at bounding box center [1297, 796] width 37 height 37
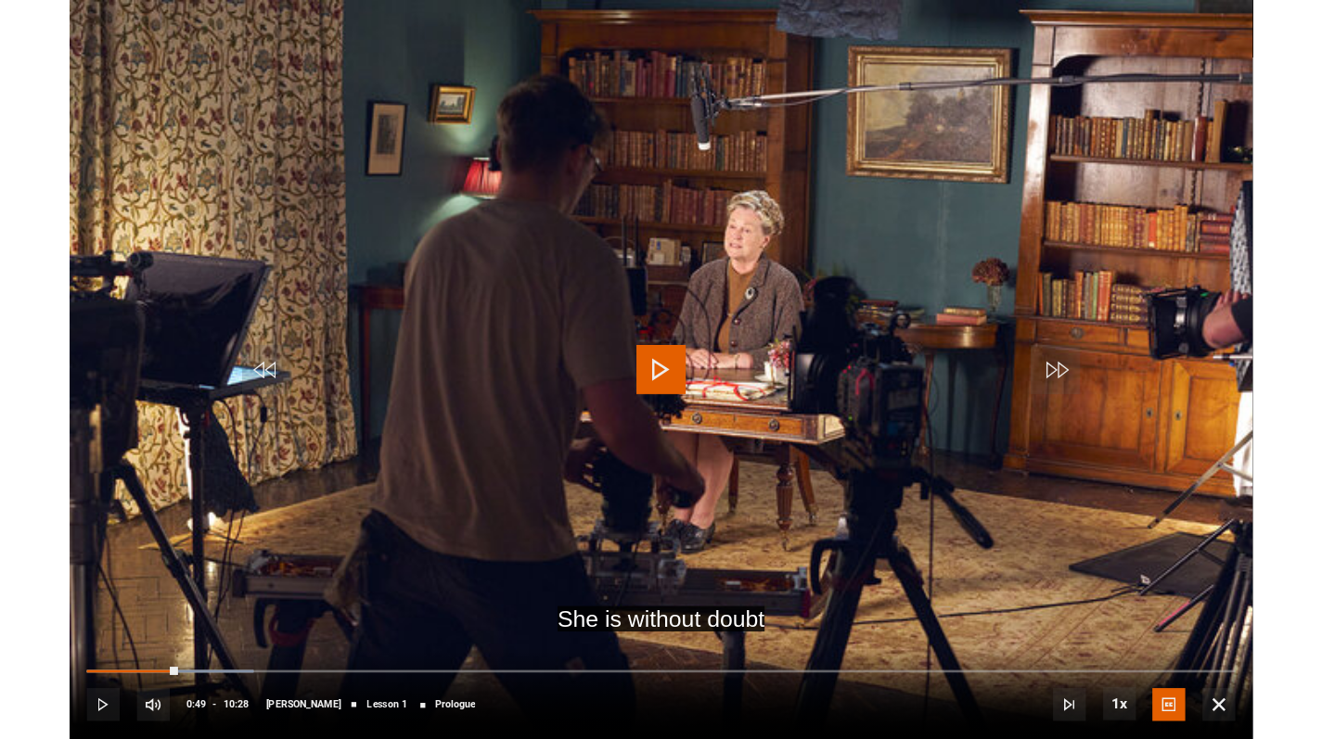
scroll to position [833, 0]
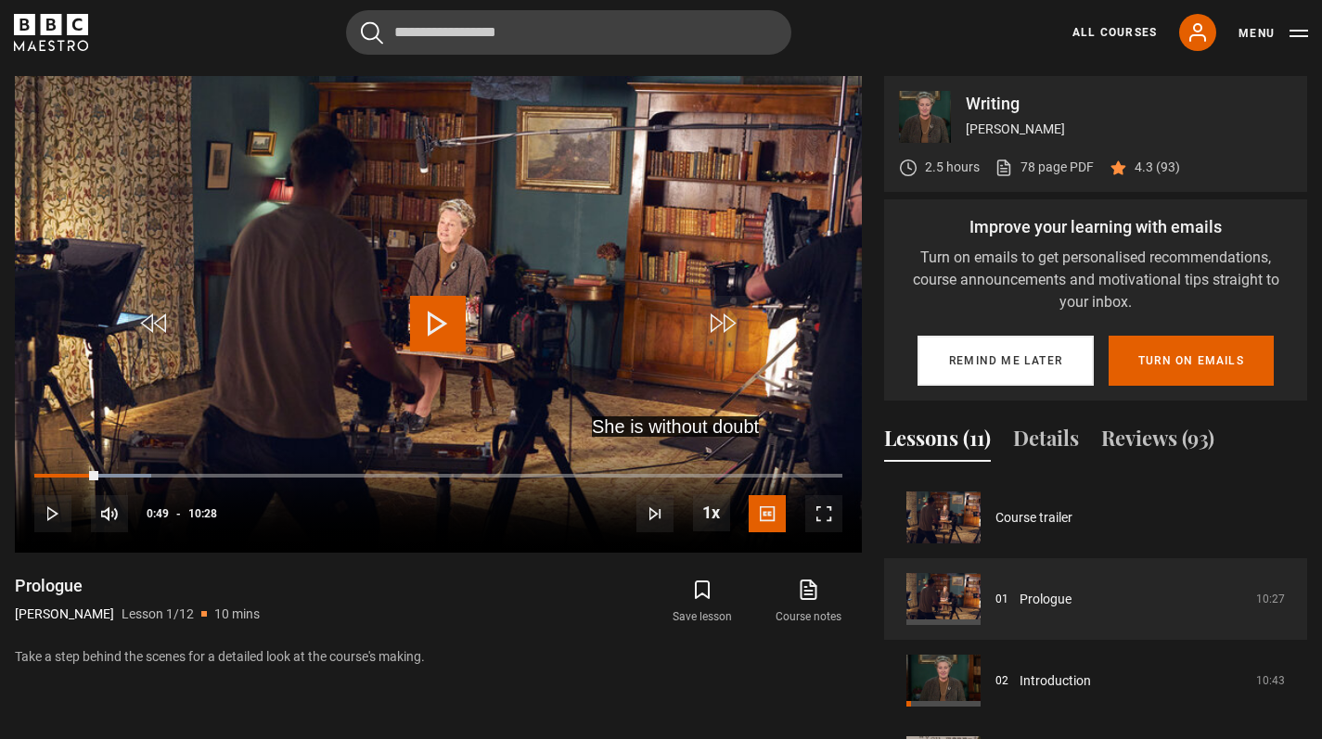
click at [1039, 362] on button "Remind me later" at bounding box center [1006, 361] width 176 height 50
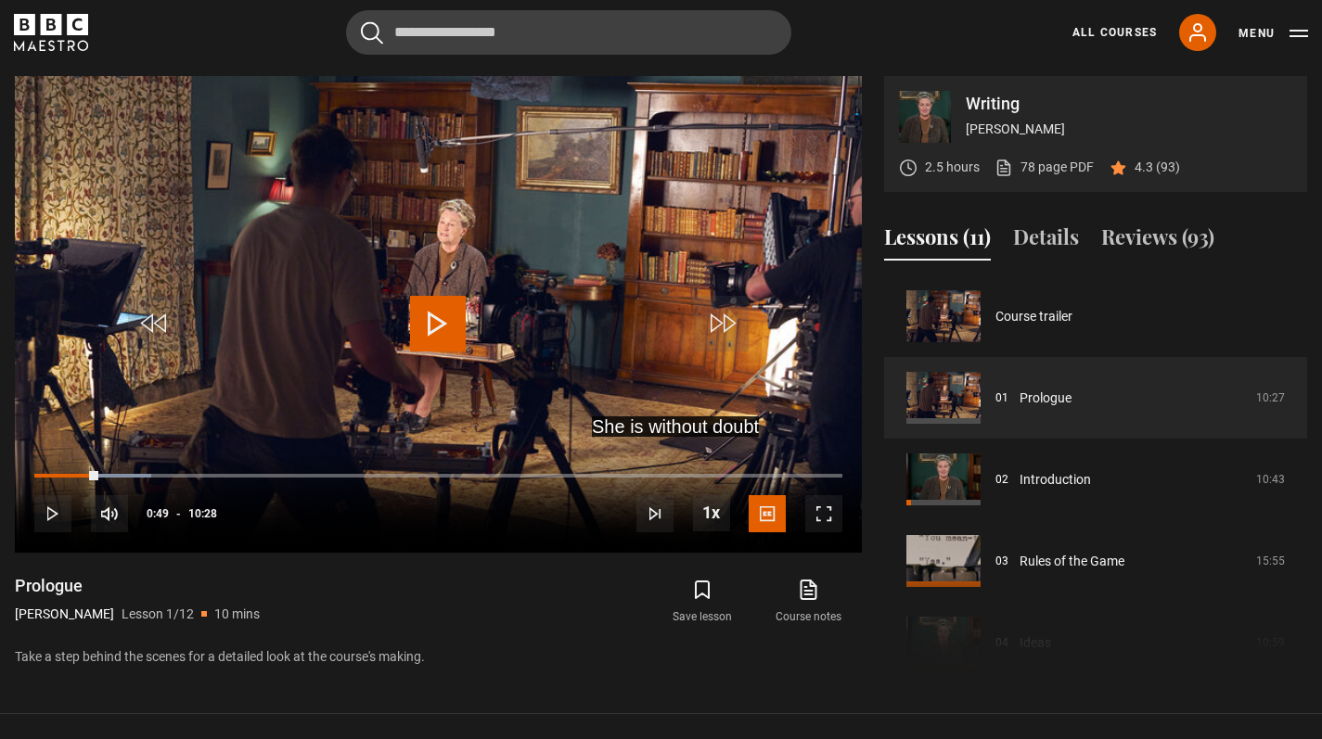
click at [1280, 24] on button "Menu" at bounding box center [1274, 33] width 70 height 19
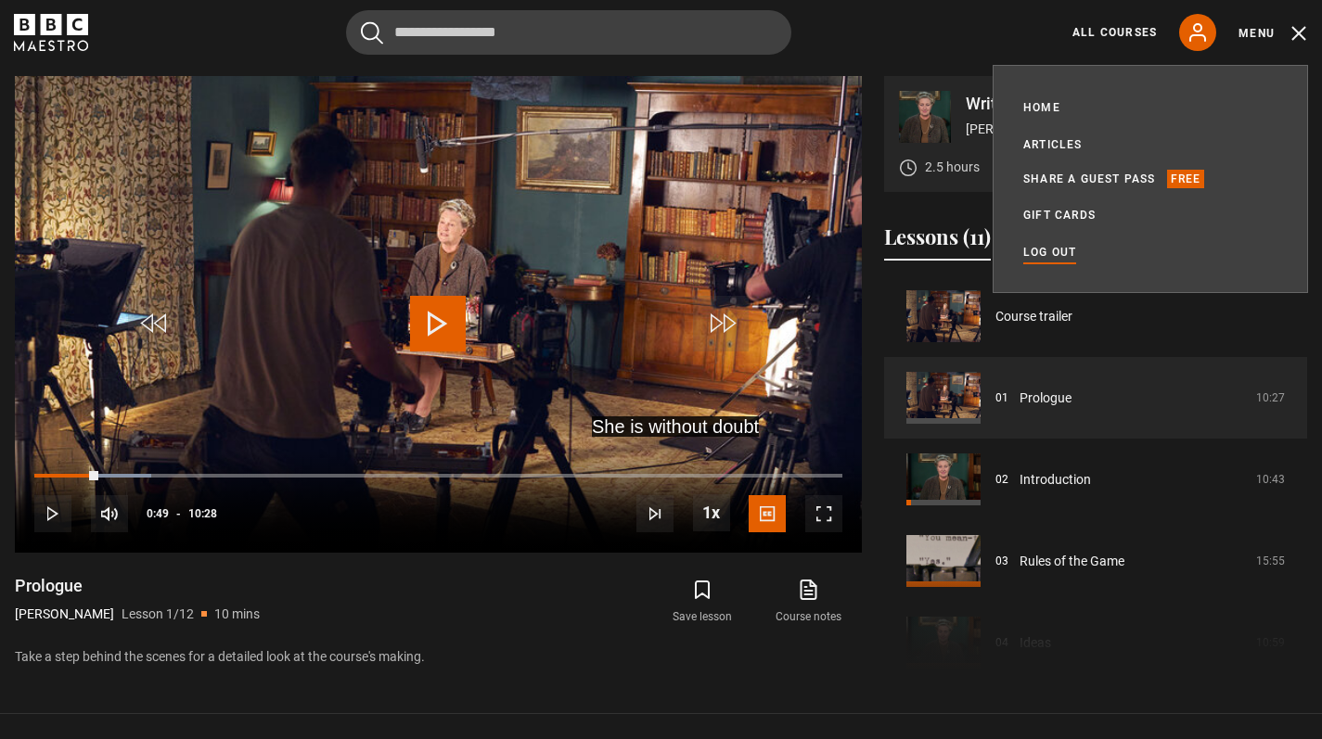
click at [1044, 260] on link "Log out" at bounding box center [1049, 252] width 53 height 19
